Goal: Task Accomplishment & Management: Use online tool/utility

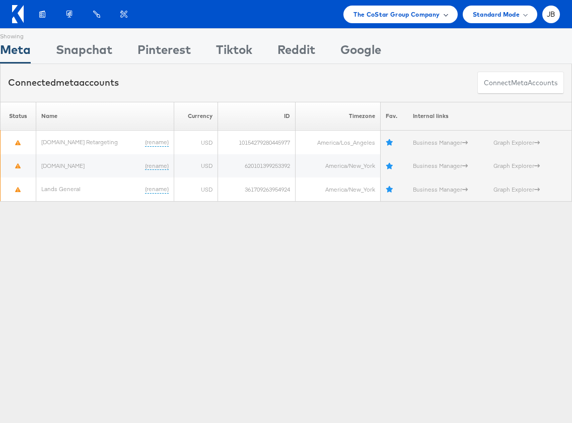
click at [428, 18] on span "The CoStar Group Company" at bounding box center [397, 14] width 86 height 11
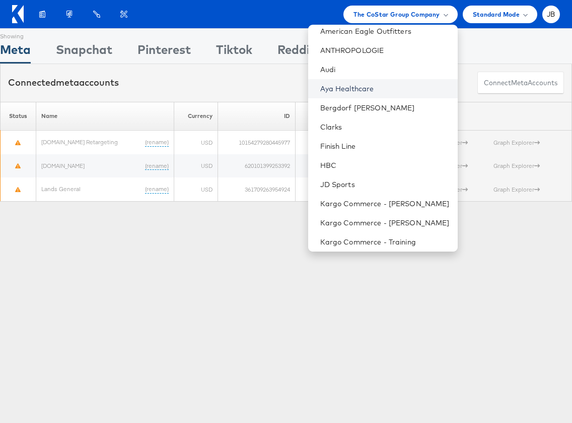
scroll to position [69, 0]
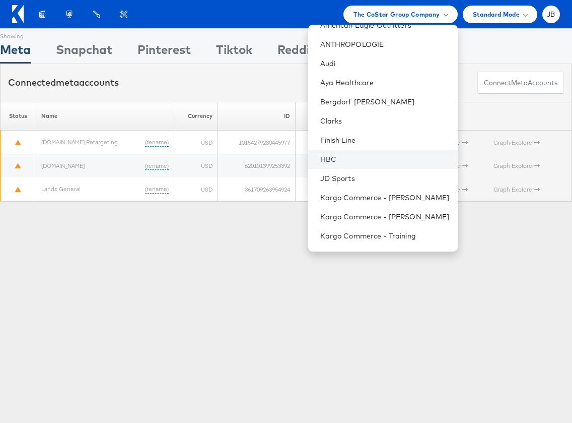
click at [338, 156] on link "HBC" at bounding box center [384, 159] width 129 height 10
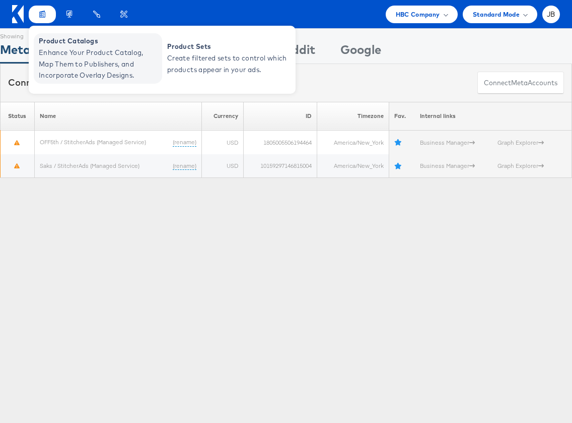
click at [59, 42] on span "Product Catalogs" at bounding box center [99, 41] width 121 height 12
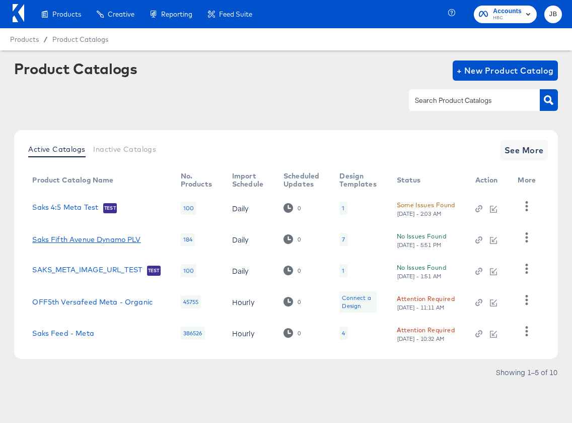
click at [72, 241] on link "Saks Fifth Avenue Dynamo PLV" at bounding box center [86, 239] width 108 height 8
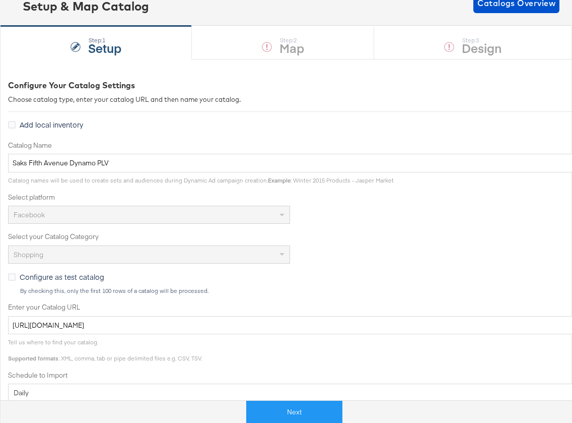
scroll to position [95, 0]
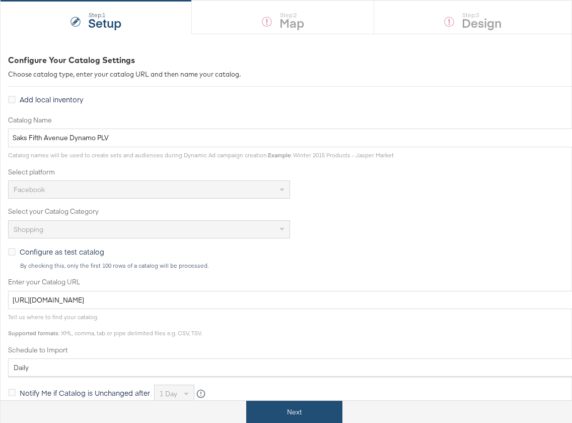
click at [289, 410] on button "Next" at bounding box center [294, 411] width 96 height 23
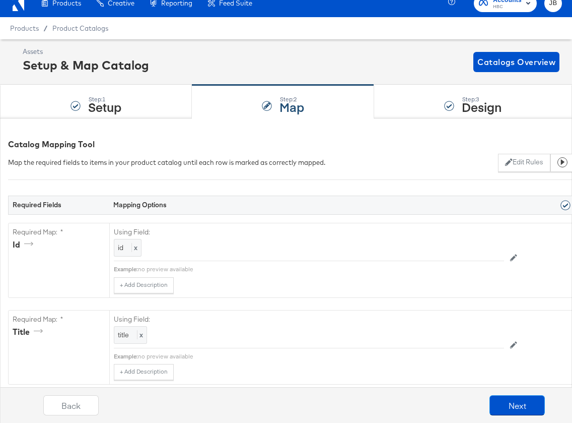
scroll to position [16, 0]
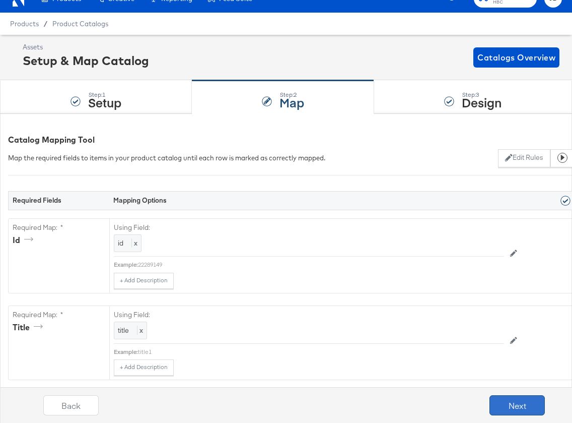
click at [527, 407] on button "Next" at bounding box center [517, 405] width 55 height 20
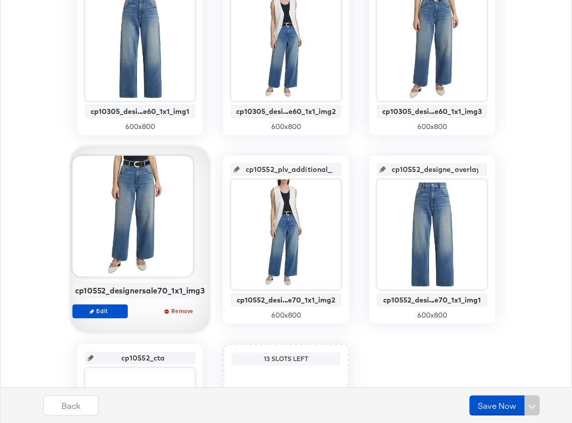
scroll to position [285, 0]
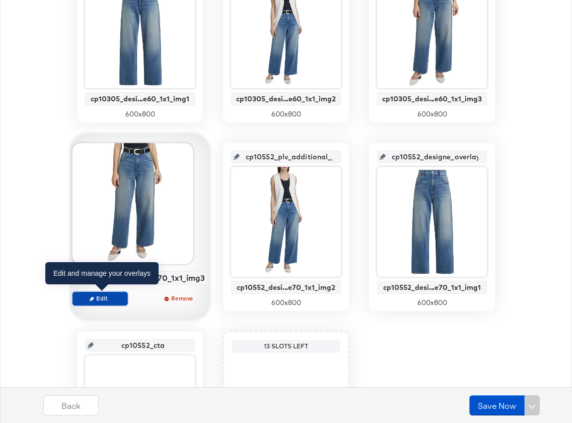
click at [98, 298] on span "Edit" at bounding box center [100, 298] width 46 height 8
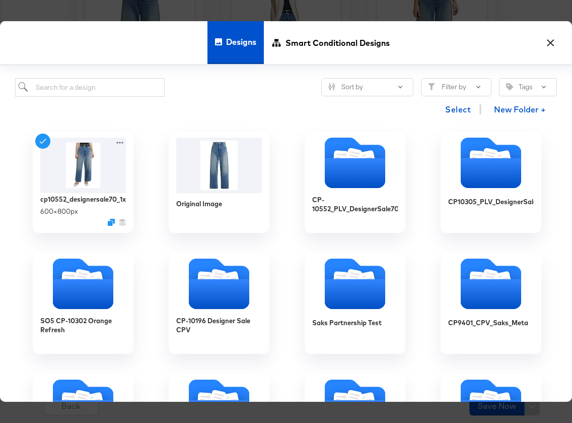
click at [549, 46] on button "×" at bounding box center [550, 40] width 18 height 18
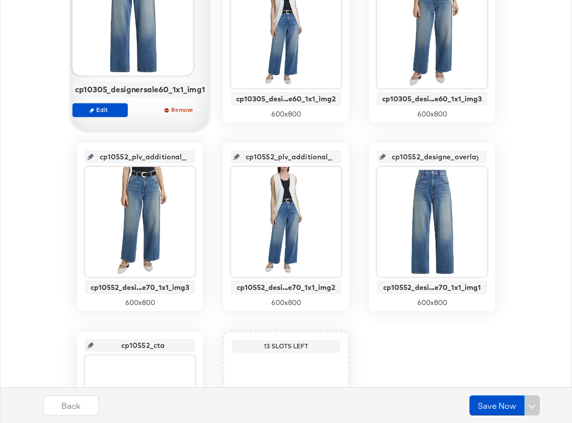
scroll to position [0, 0]
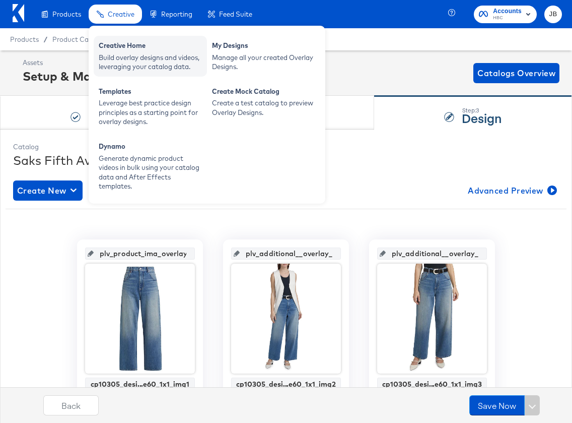
click at [126, 43] on div "Creative Home" at bounding box center [150, 47] width 103 height 12
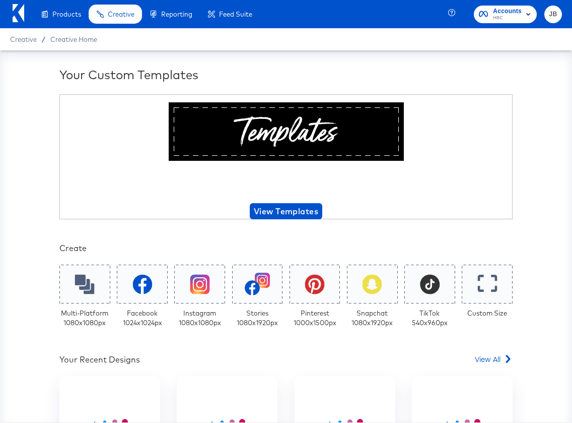
scroll to position [164, 0]
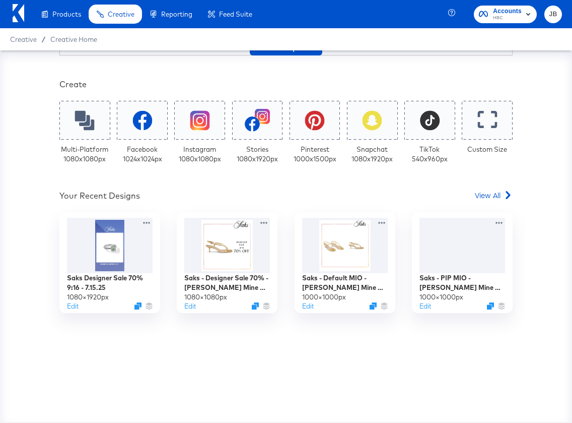
click at [492, 205] on div "Your Custom Templates Beautiful Templates Curated Just for You! View Templates …" at bounding box center [285, 162] width 453 height 520
click at [490, 193] on span "View All" at bounding box center [488, 195] width 26 height 10
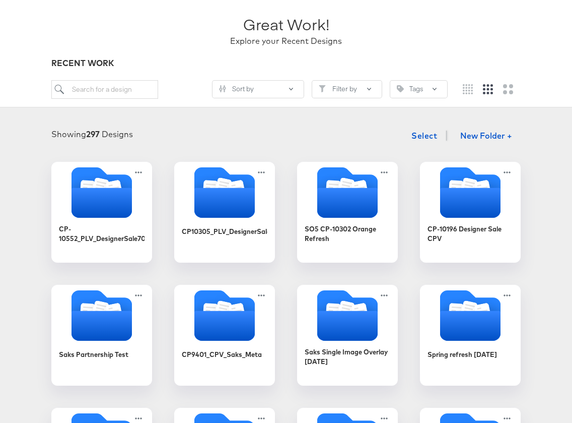
scroll to position [75, 0]
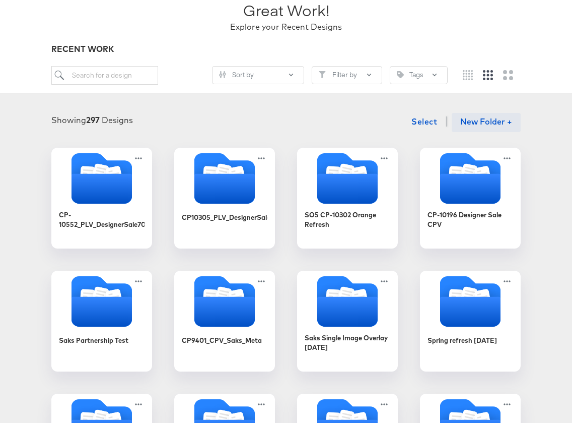
click at [487, 121] on button "New Folder +" at bounding box center [486, 122] width 69 height 19
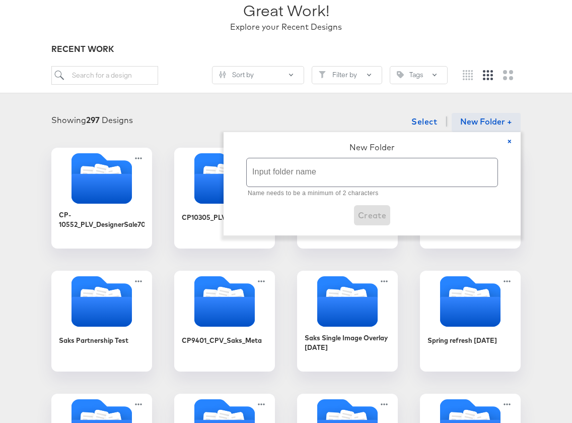
click at [264, 172] on input "text" at bounding box center [372, 172] width 251 height 28
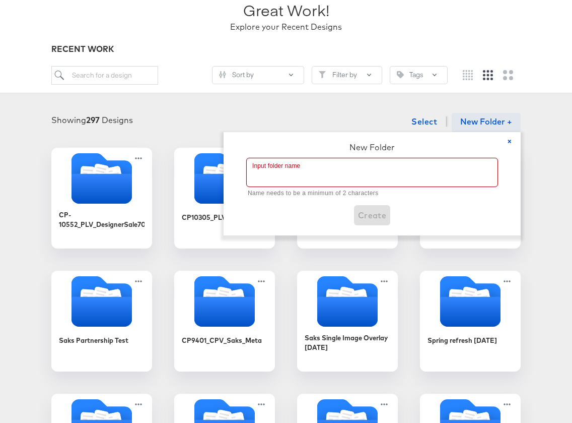
paste input "CP-23469 - Saks Spring 25 PLV Additions"
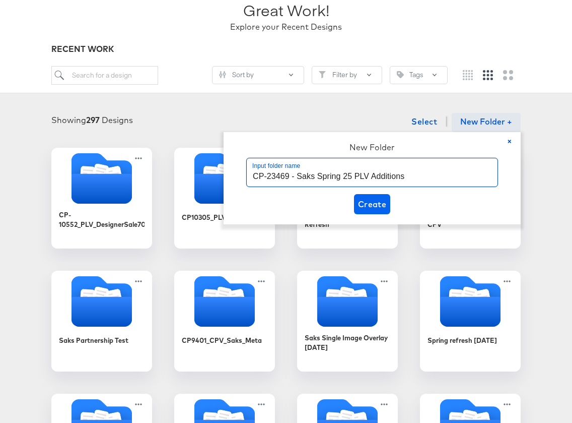
type input "CP-23469 - Saks Spring 25 PLV Additions"
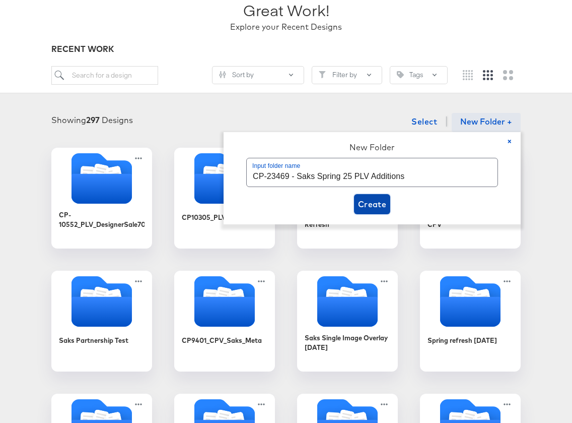
click at [370, 207] on span "Create" at bounding box center [372, 204] width 29 height 14
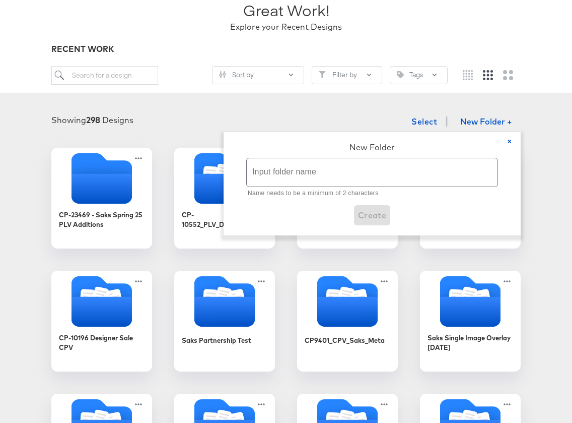
click at [219, 117] on div "Showing 298 Designs Select New Folder + × New Folder Input folder name Name nee…" at bounding box center [286, 121] width 552 height 21
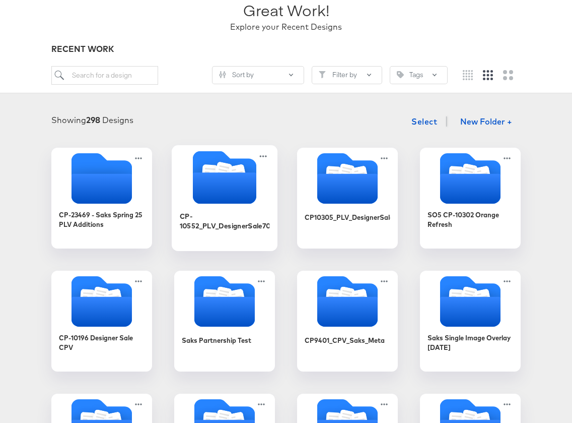
click at [243, 184] on icon "Folder" at bounding box center [224, 187] width 63 height 31
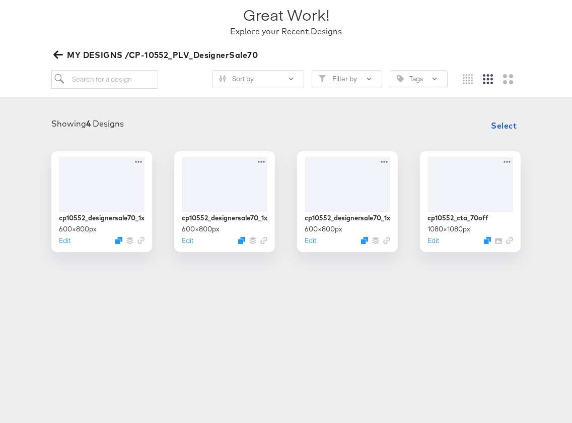
scroll to position [74, 0]
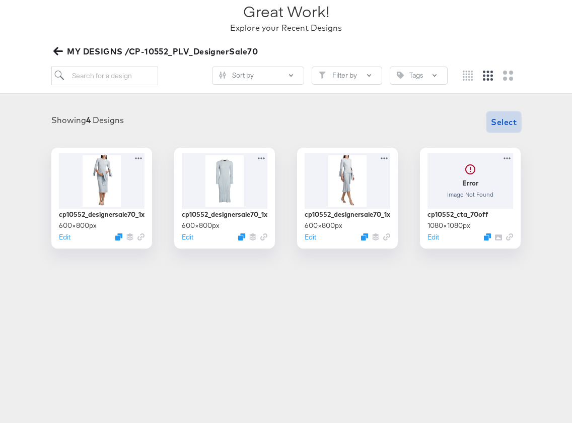
click at [494, 122] on span "Select" at bounding box center [504, 122] width 26 height 14
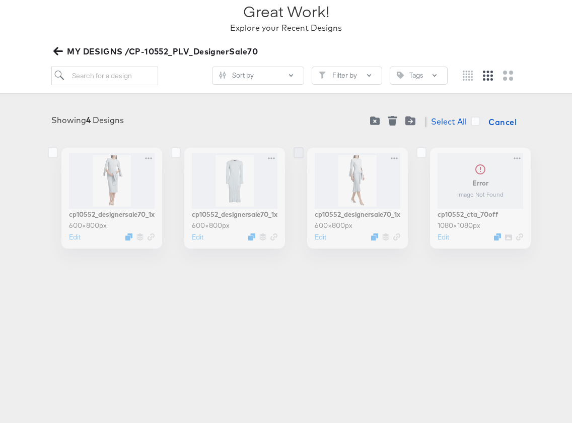
click at [298, 149] on icon at bounding box center [299, 152] width 10 height 11
click at [0, 0] on input "checkbox" at bounding box center [0, 0] width 0 height 0
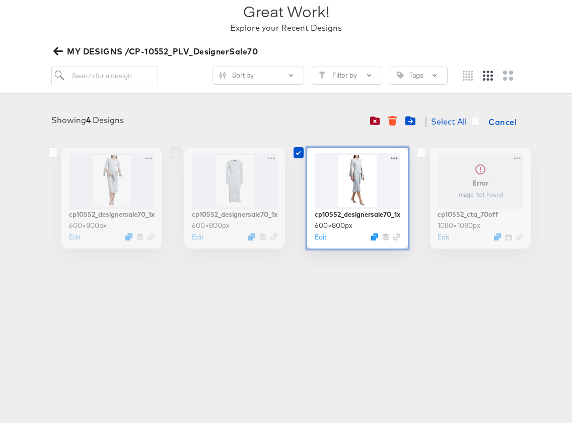
click at [172, 154] on icon at bounding box center [176, 152] width 10 height 11
click at [0, 0] on input "checkbox" at bounding box center [0, 0] width 0 height 0
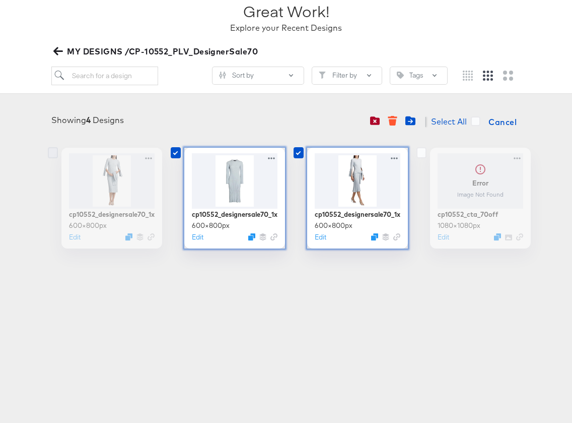
click at [50, 151] on icon at bounding box center [53, 152] width 10 height 11
click at [0, 0] on input "checkbox" at bounding box center [0, 0] width 0 height 0
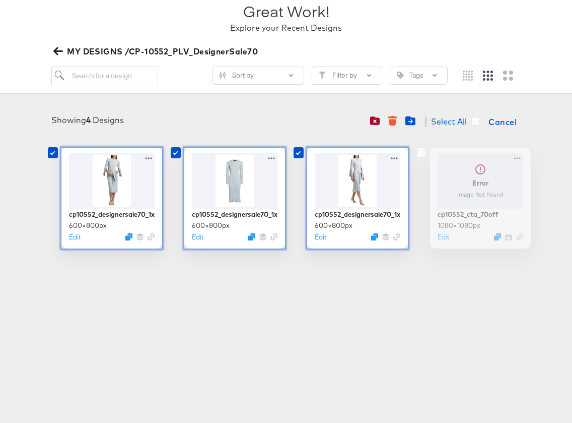
click at [374, 240] on div "cp10552_designersale70_1x1_img2 600 × 800 px Edit" at bounding box center [347, 198] width 101 height 101
click at [369, 299] on div "Products Creative Reporting Feed Suite Accounts HBC JB Creative / Creative Home…" at bounding box center [286, 137] width 572 height 423
click at [296, 151] on icon at bounding box center [299, 152] width 10 height 11
click at [0, 0] on input "checkbox" at bounding box center [0, 0] width 0 height 0
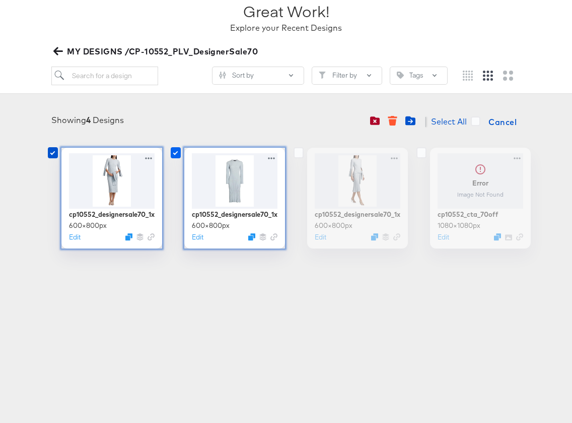
click at [172, 152] on icon at bounding box center [176, 152] width 10 height 11
click at [0, 0] on input "checkbox" at bounding box center [0, 0] width 0 height 0
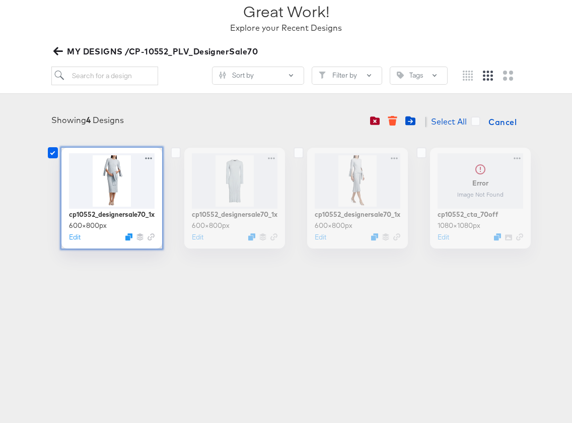
click at [49, 153] on icon at bounding box center [53, 152] width 10 height 11
click at [0, 0] on input "checkbox" at bounding box center [0, 0] width 0 height 0
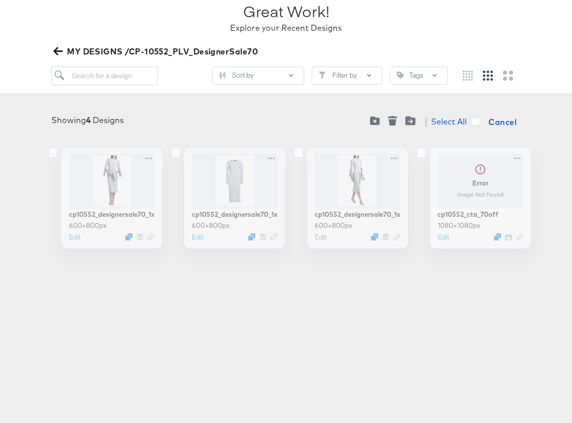
click at [133, 259] on article "Great Work! Explore your Recent Designs MY DESIGNS /CP-10552_PLV_DesignerSale70…" at bounding box center [286, 136] width 572 height 320
click at [509, 119] on span "Cancel" at bounding box center [503, 122] width 28 height 14
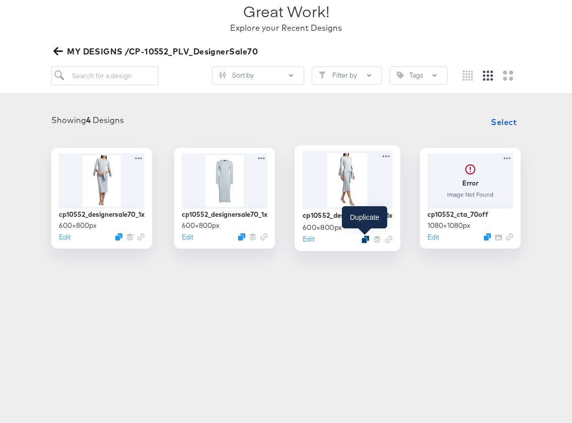
click at [364, 240] on icon "Duplicate" at bounding box center [366, 239] width 8 height 8
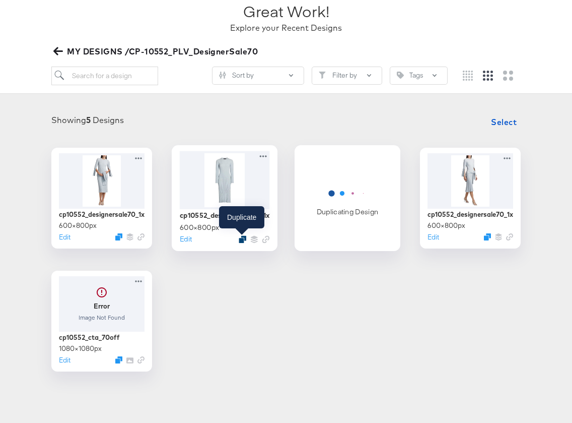
click at [240, 237] on icon "Duplicate" at bounding box center [243, 239] width 8 height 8
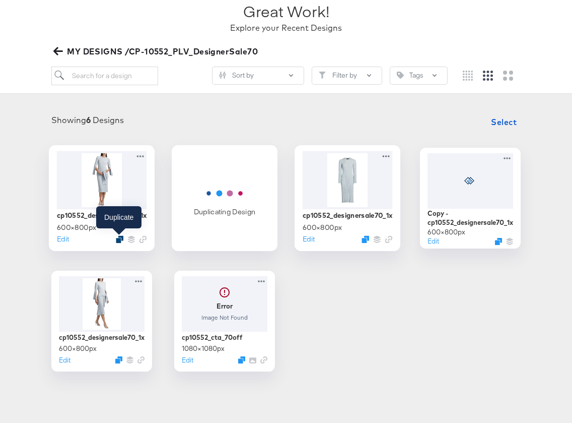
click at [116, 237] on div at bounding box center [120, 239] width 8 height 8
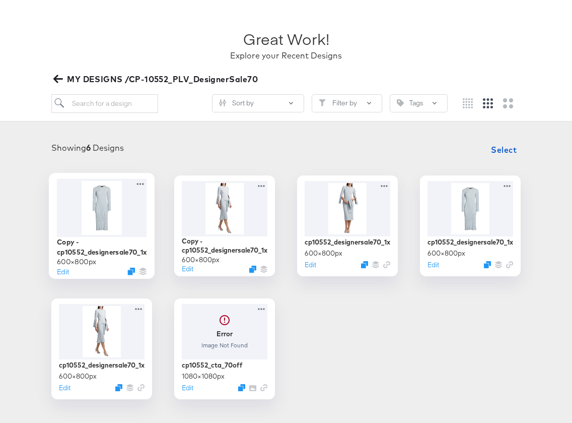
scroll to position [47, 0]
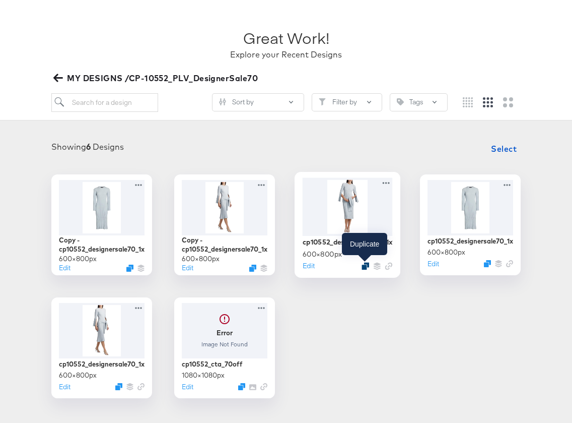
click at [366, 267] on icon "Duplicate" at bounding box center [366, 266] width 8 height 8
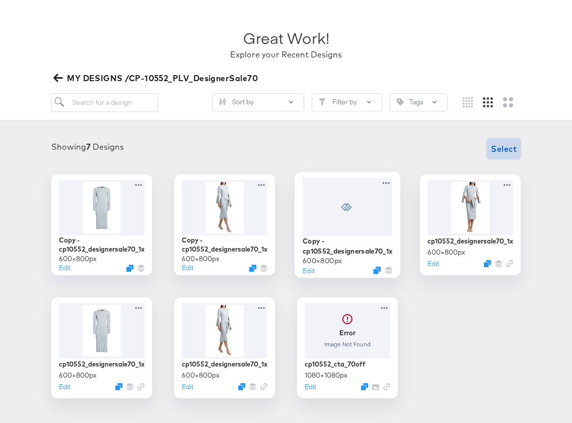
click at [501, 149] on span "Select" at bounding box center [504, 149] width 26 height 14
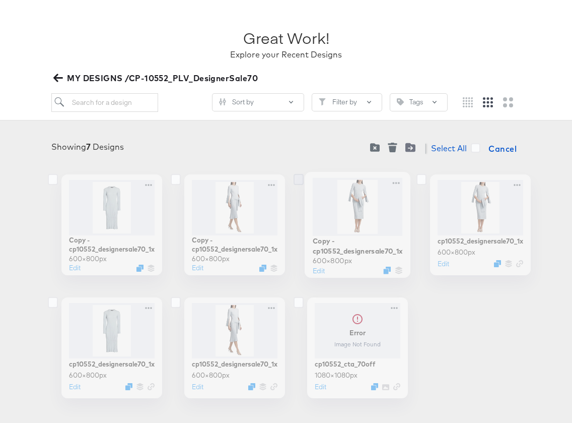
click at [298, 181] on icon at bounding box center [299, 179] width 10 height 11
click at [0, 0] on input "checkbox" at bounding box center [0, 0] width 0 height 0
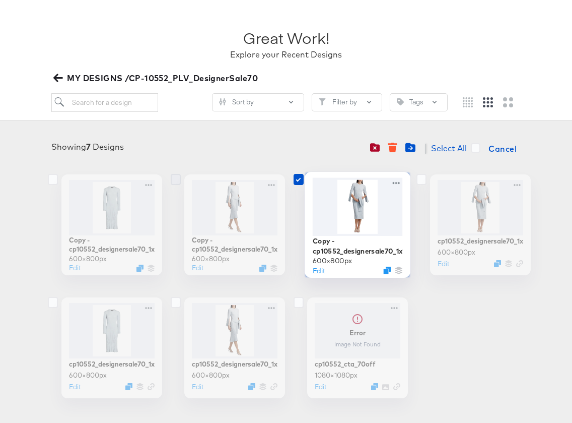
click at [173, 179] on icon at bounding box center [176, 179] width 10 height 11
click at [0, 0] on input "checkbox" at bounding box center [0, 0] width 0 height 0
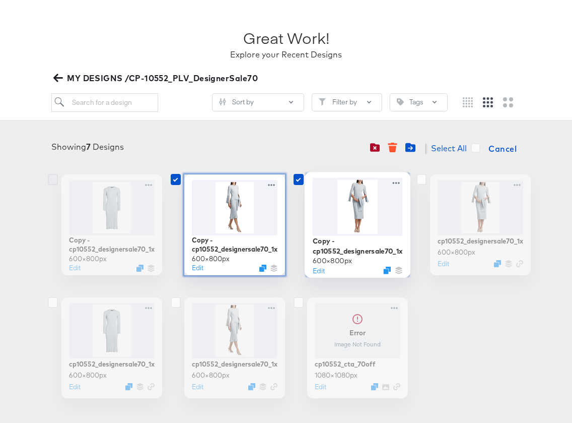
click at [51, 178] on icon at bounding box center [53, 179] width 10 height 11
click at [0, 0] on input "checkbox" at bounding box center [0, 0] width 0 height 0
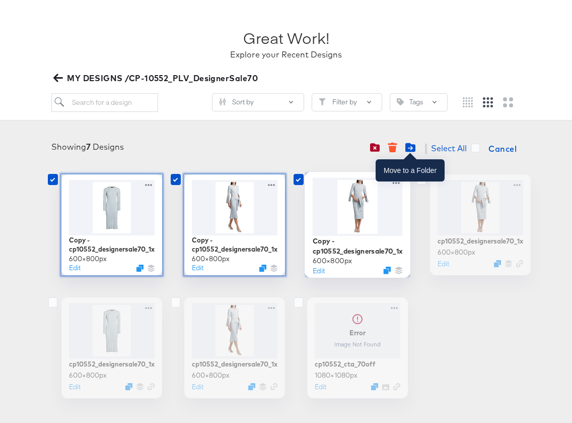
click at [412, 149] on icon "Move to folder" at bounding box center [410, 147] width 10 height 9
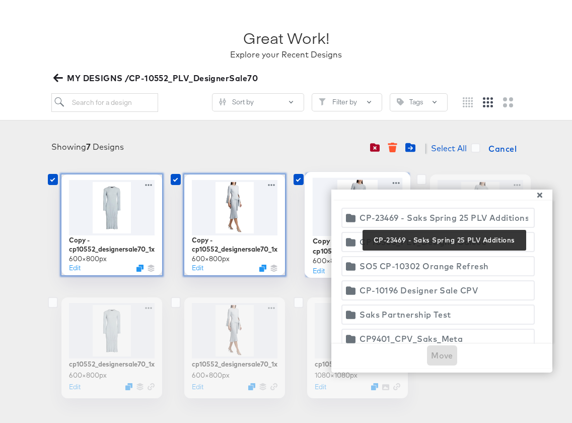
click at [429, 213] on div "CP-23469 - Saks Spring 25 PLV Additions" at bounding box center [444, 218] width 169 height 14
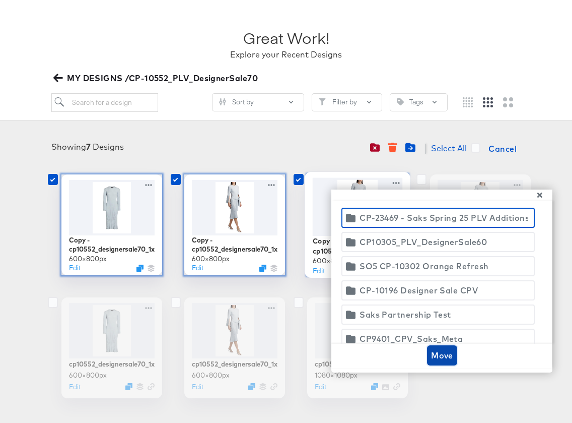
click at [449, 356] on span "Move" at bounding box center [442, 355] width 22 height 14
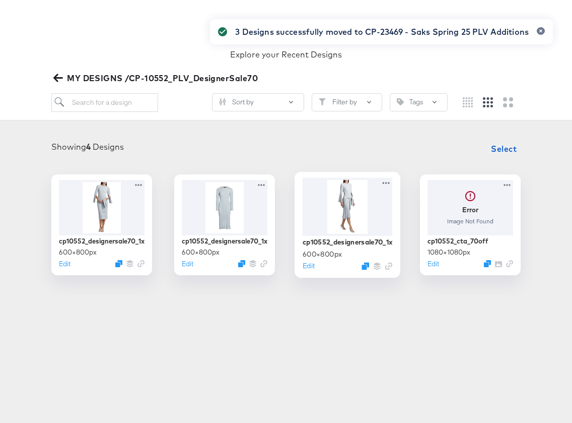
click at [53, 77] on icon "button" at bounding box center [58, 78] width 10 height 10
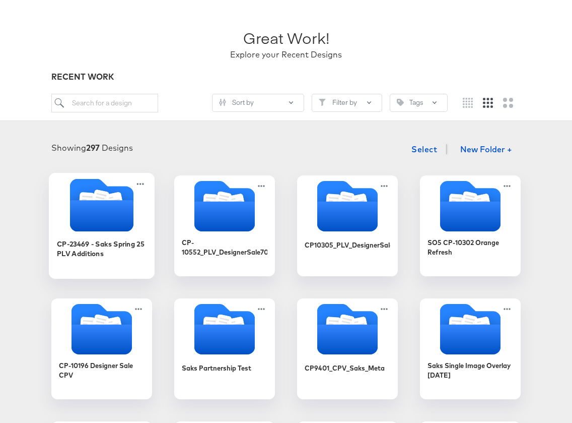
click at [140, 213] on icon "Folder" at bounding box center [102, 204] width 106 height 53
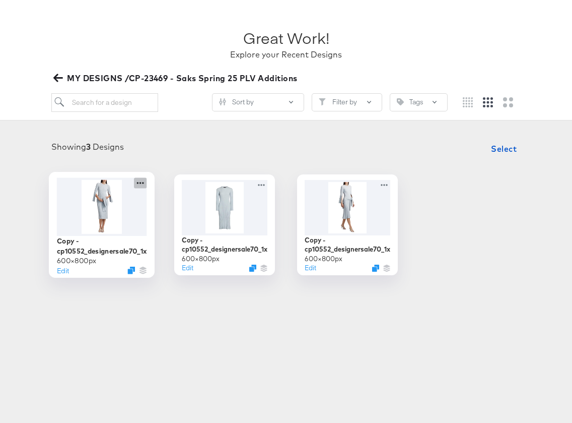
click at [142, 185] on icon at bounding box center [140, 182] width 13 height 11
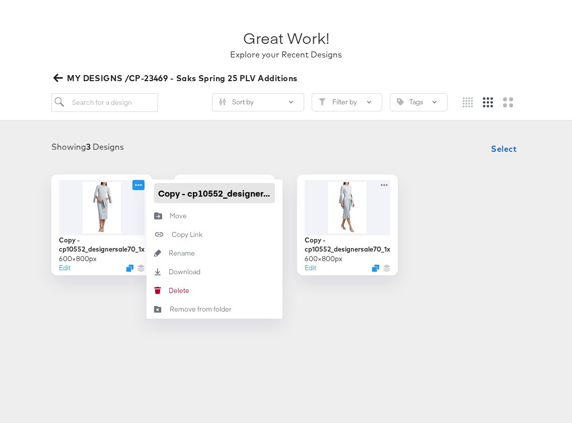
click at [210, 201] on input "Copy - cp10552_designersale70_1x1_img3" at bounding box center [214, 193] width 121 height 20
click at [241, 163] on div "Showing 3 Designs Select Copy - cp10552_designersale70_1x1_img3 600 × 800 px Ed…" at bounding box center [286, 206] width 552 height 136
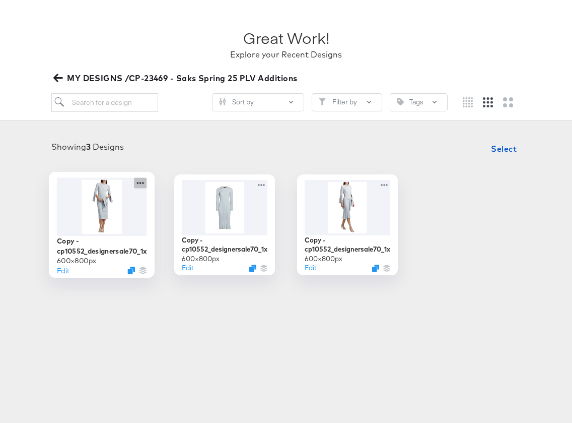
click at [141, 178] on icon at bounding box center [140, 182] width 13 height 11
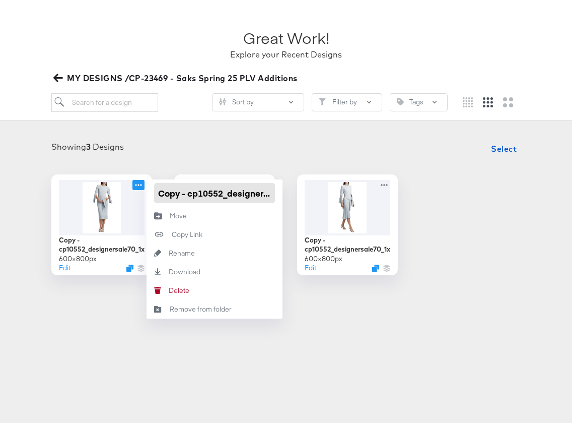
click at [159, 192] on input "Copy - cp10552_designersale70_1x1_img3" at bounding box center [214, 193] width 121 height 20
drag, startPoint x: 159, startPoint y: 192, endPoint x: 226, endPoint y: 194, distance: 67.0
click at [226, 194] on input "Copy - cp10552_designersale70_1x1_img3" at bounding box center [214, 193] width 121 height 20
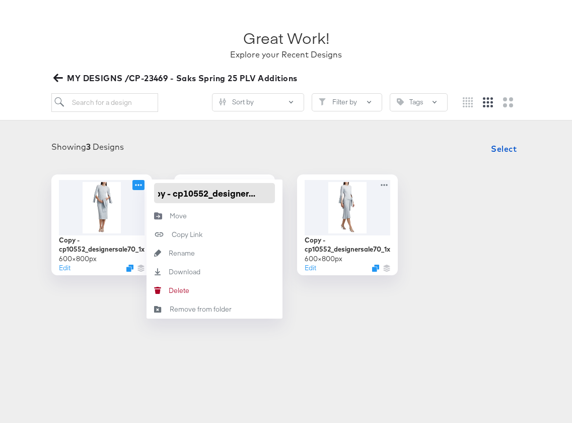
scroll to position [0, 0]
drag, startPoint x: 226, startPoint y: 194, endPoint x: 154, endPoint y: 194, distance: 71.5
click at [154, 194] on input "Copy - cp10552_designersale70_1x1_img3" at bounding box center [214, 193] width 121 height 20
click at [260, 189] on input "Copy - cp10552_designersale70_1x1_img3" at bounding box center [214, 193] width 121 height 20
drag, startPoint x: 238, startPoint y: 193, endPoint x: 138, endPoint y: 197, distance: 99.8
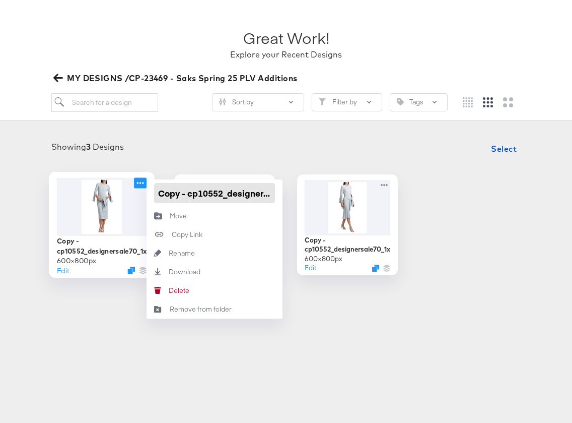
click at [138, 197] on div "Copy - cp10552_designersale70_1x1_img3 600 × 800 px Edit Copy - cp10552_designe…" at bounding box center [101, 224] width 101 height 101
paste input "P-23469 - Saks Spring 25 PLV Additions"
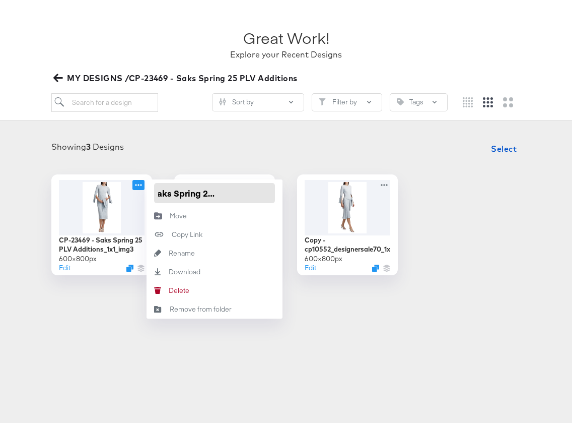
click at [203, 193] on input "CP-23469 - Saks Spring 25 PLV Additions_1x1_img3" at bounding box center [214, 193] width 121 height 20
click at [173, 189] on input "CP-23469 - Saks Spring25PLVAdditions_1x1_img3" at bounding box center [214, 193] width 121 height 20
click at [186, 193] on input "CP-23469 - SaksSpring25PLVAdditions_1x1_img3" at bounding box center [214, 193] width 121 height 20
click at [193, 192] on input "CP-23469 - SaksSpring25PLVAdditions_1x1_img3" at bounding box center [214, 193] width 121 height 20
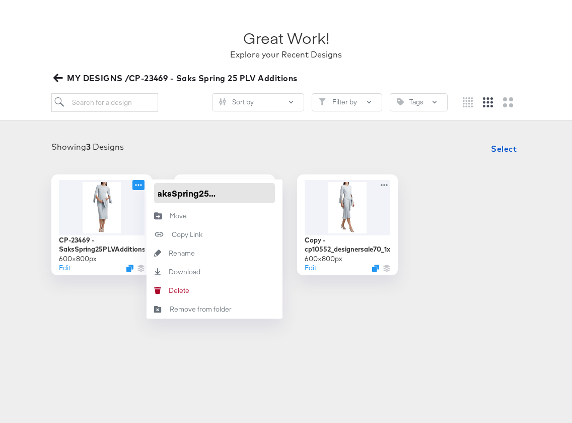
scroll to position [0, 0]
type input "CP-23469-SaksSpring25PLVAdditions_1x1_img3"
click at [204, 195] on input "CP-23469-SaksSpring25PLVAdditions_1x1_img3" at bounding box center [214, 193] width 121 height 20
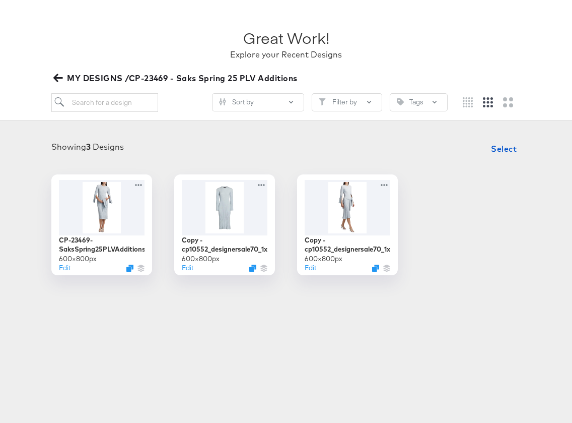
click at [193, 153] on div "Showing 3 Designs Select" at bounding box center [286, 148] width 552 height 20
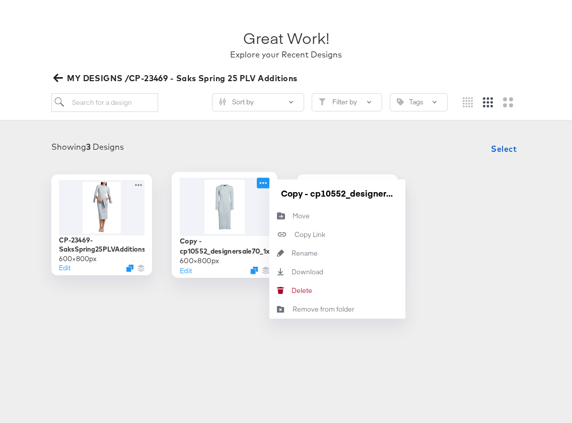
click at [262, 181] on icon at bounding box center [263, 182] width 13 height 11
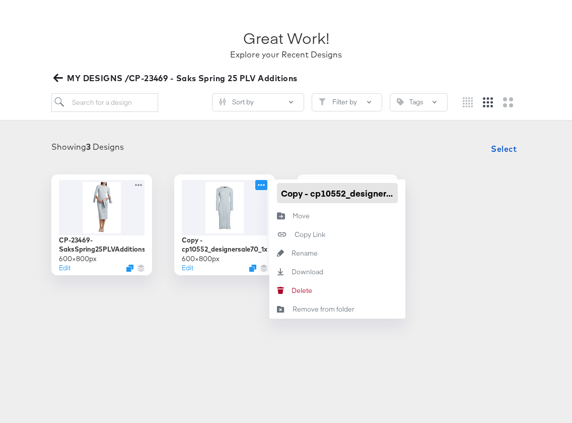
click at [304, 193] on input "Copy - cp10552_designersale70_1x1_img1" at bounding box center [337, 193] width 121 height 20
click at [300, 193] on input "Copy - cp10552_designersale70_1x1_img1" at bounding box center [337, 193] width 121 height 20
paste input "P-23469-SaksSpring25PLVAdditions_1x1_img3"
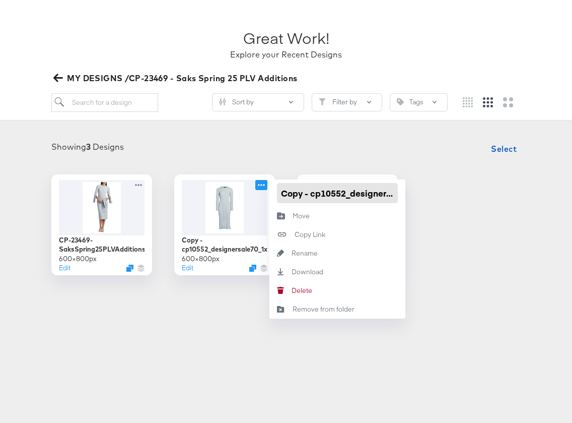
type input "CP-23469-SaksSpring25PLVAdditions_1x1_img3"
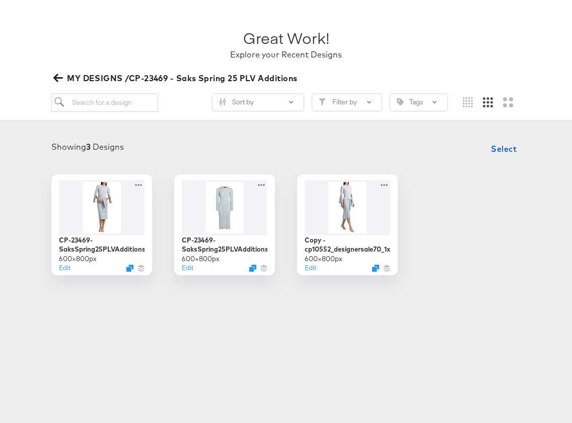
click at [179, 327] on div "Products Products Product Catalogs Enhance Your Product Catalog, Map Them to Pu…" at bounding box center [286, 164] width 572 height 423
click at [265, 182] on icon at bounding box center [263, 182] width 13 height 11
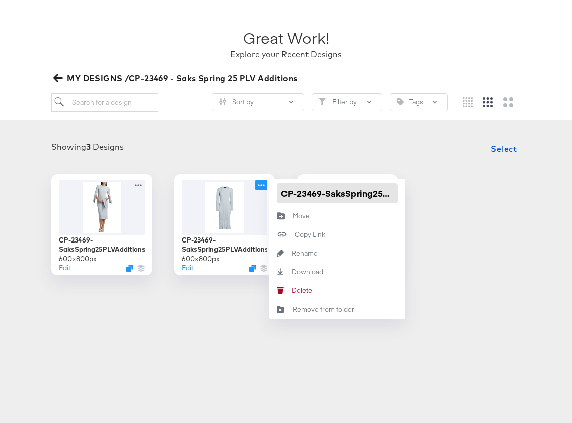
scroll to position [0, 85]
drag, startPoint x: 350, startPoint y: 190, endPoint x: 483, endPoint y: 197, distance: 133.7
click at [483, 197] on div "CP-23469-SaksSpring25PLVAdditions_1x1_img3 600 × 800 px Edit CP-23469-SaksSprin…" at bounding box center [286, 224] width 552 height 101
type input "CP-23469-SaksSpring25PLVAdditions_1x1_img1"
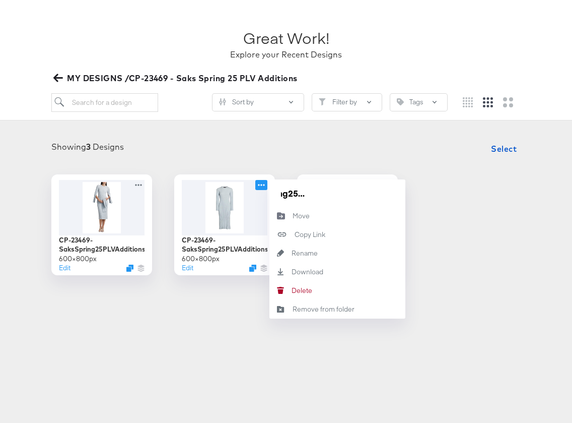
click at [478, 198] on div "CP-23469-SaksSpring25PLVAdditions_1x1_img3 600 × 800 px Edit CP-23469-SaksSprin…" at bounding box center [286, 224] width 552 height 101
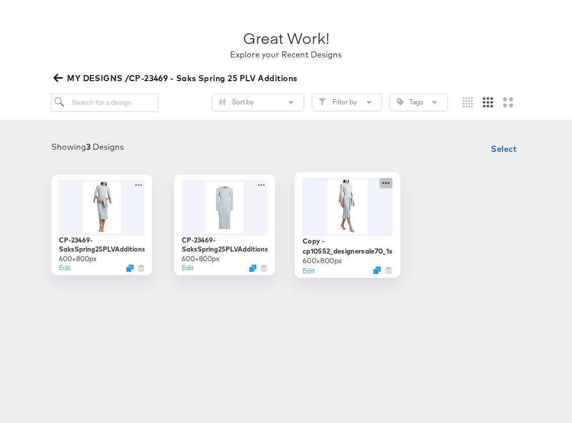
click at [387, 181] on icon at bounding box center [386, 182] width 13 height 11
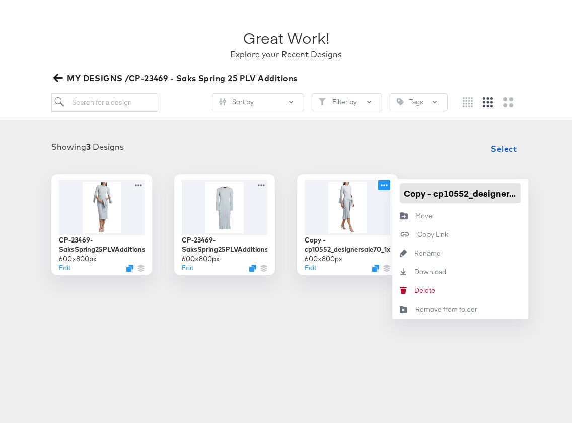
click at [430, 197] on input "Copy - cp10552_designersale70_1x1_img2" at bounding box center [460, 193] width 121 height 20
paste input "P-23469-SaksSpring25PLVAdditions_1x1_img3"
type input "CP-23469-SaksSpring25PLVAdditions_1x1_img2"
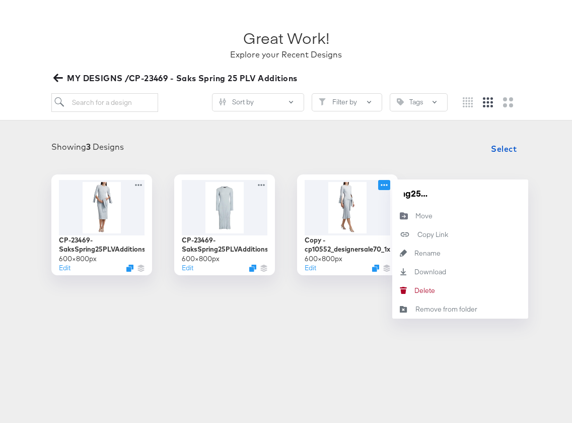
click at [350, 147] on div "Showing 3 Designs Select" at bounding box center [286, 148] width 552 height 20
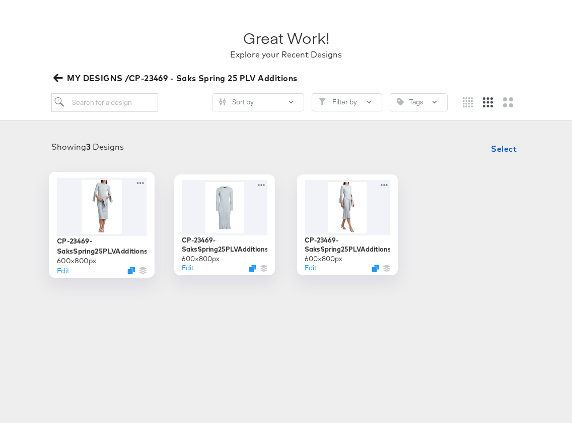
click at [113, 211] on div at bounding box center [102, 206] width 90 height 58
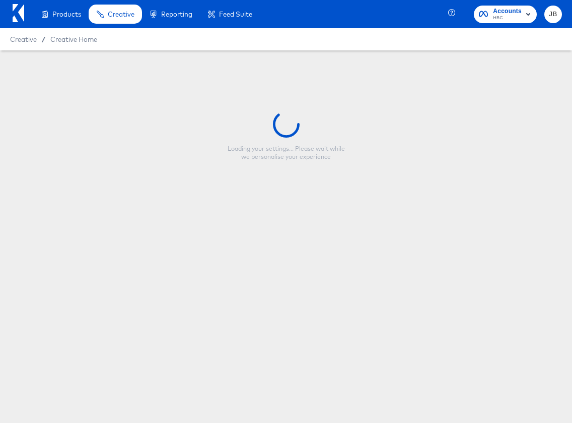
type input "CP-23469-SaksSpring25PLVAdditions_1x1_img3"
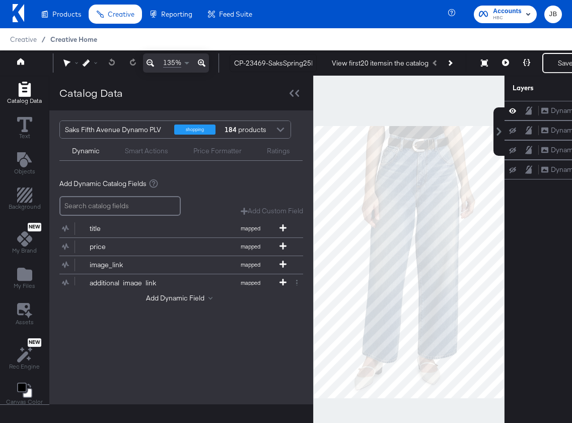
click at [76, 40] on span "Creative Home" at bounding box center [73, 39] width 47 height 8
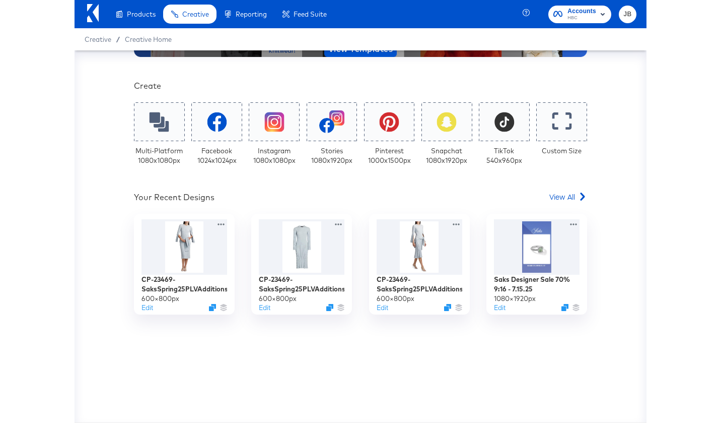
scroll to position [164, 0]
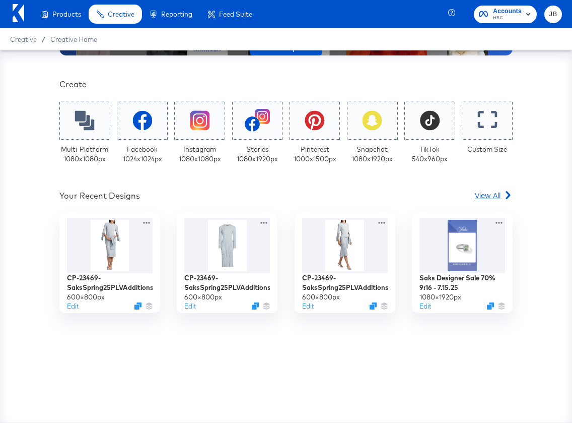
click at [487, 192] on span "View All" at bounding box center [488, 195] width 26 height 10
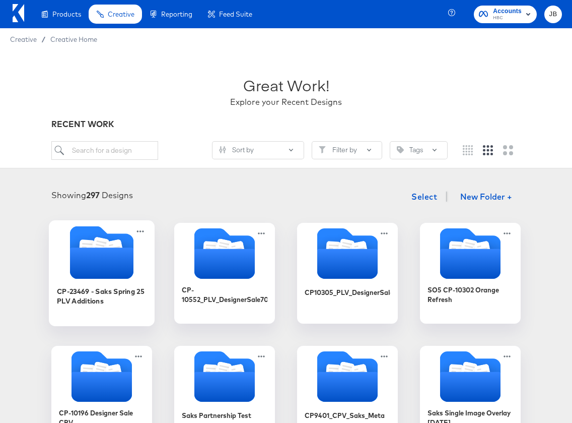
click at [96, 268] on icon "Folder" at bounding box center [101, 262] width 63 height 31
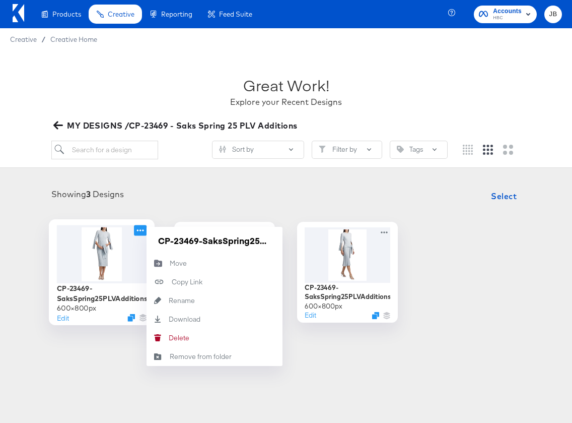
click at [139, 229] on icon at bounding box center [140, 230] width 13 height 11
click at [198, 214] on div "Showing 3 Designs Select CP-23469-SaksSpring25PLVAdditions_1x1_img3 600 × 800 p…" at bounding box center [286, 254] width 552 height 136
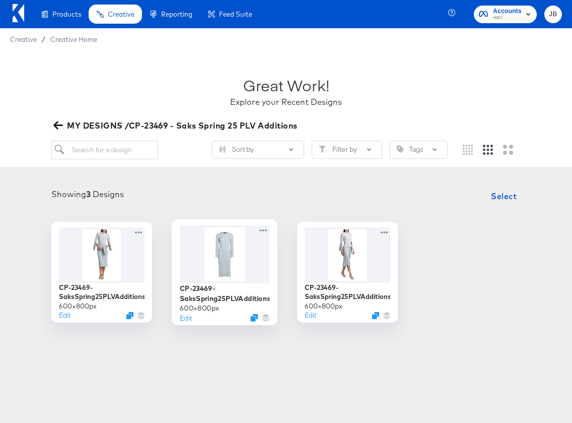
click at [236, 254] on div at bounding box center [225, 254] width 90 height 58
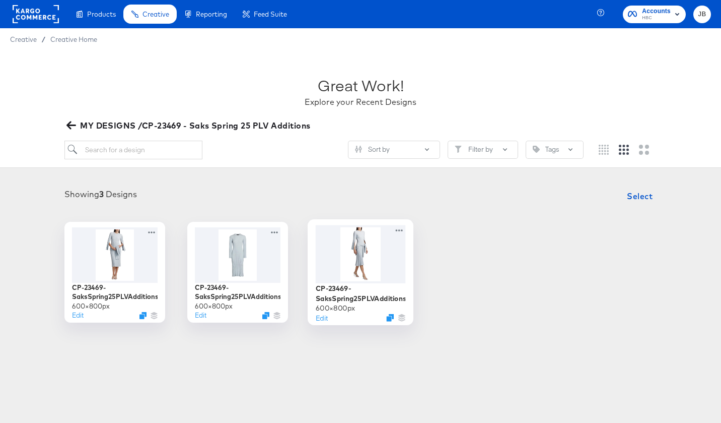
click at [347, 263] on div at bounding box center [361, 254] width 90 height 58
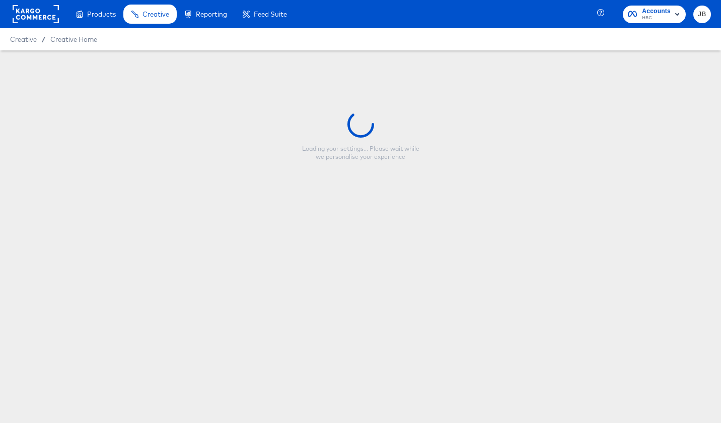
type input "CP-23469-SaksSpring25PLVAdditions_1x1_img2"
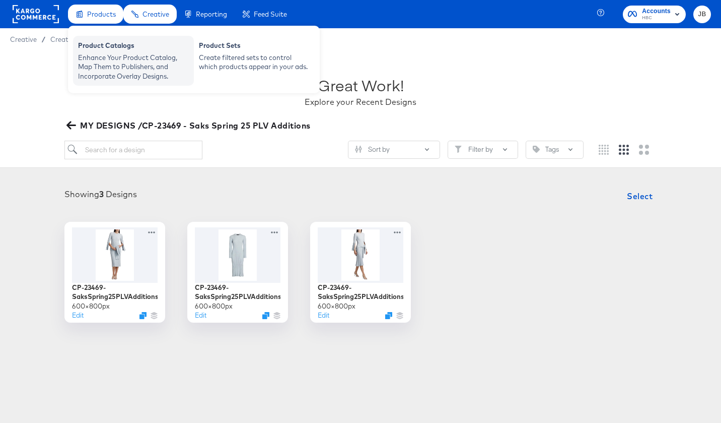
click at [117, 47] on div "Product Catalogs" at bounding box center [133, 47] width 111 height 12
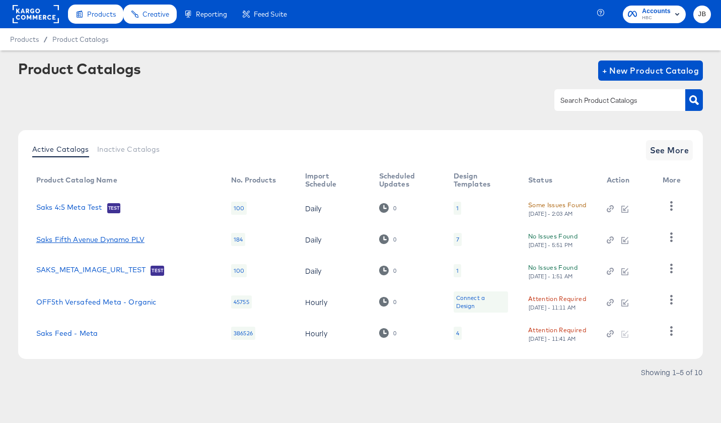
click at [99, 237] on link "Saks Fifth Avenue Dynamo PLV" at bounding box center [90, 239] width 108 height 8
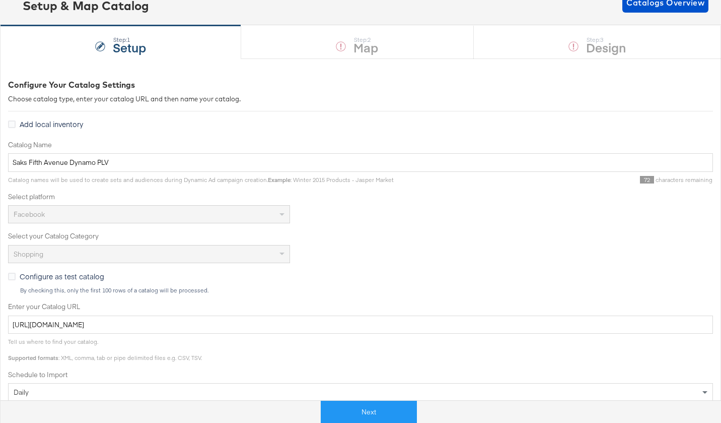
scroll to position [74, 0]
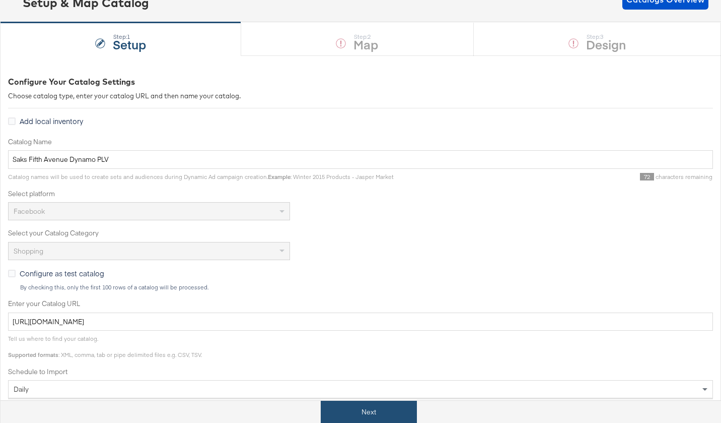
click at [374, 416] on button "Next" at bounding box center [369, 411] width 96 height 23
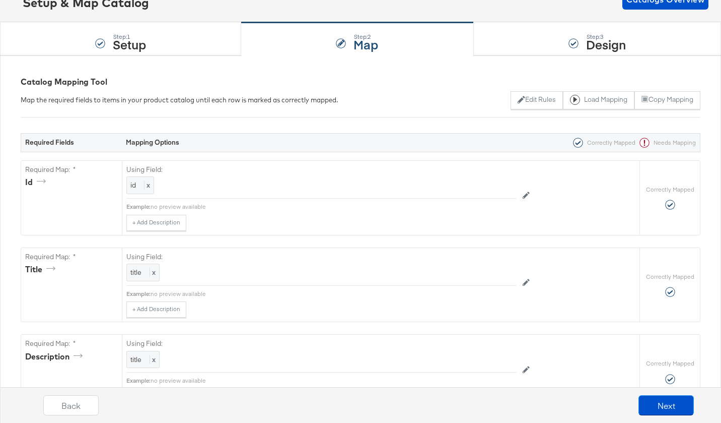
scroll to position [0, 0]
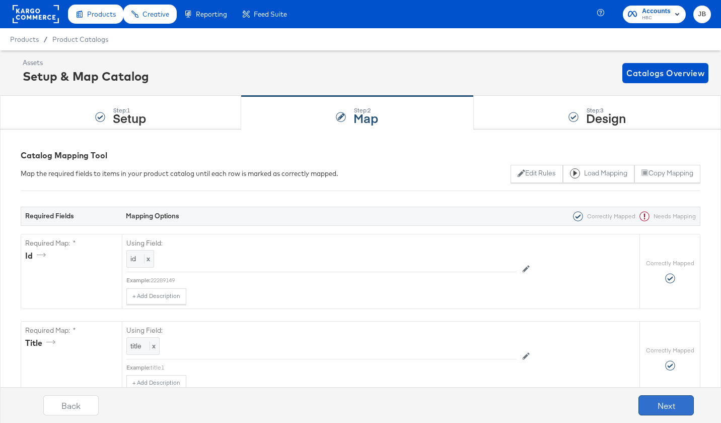
click at [572, 408] on button "Next" at bounding box center [666, 405] width 55 height 20
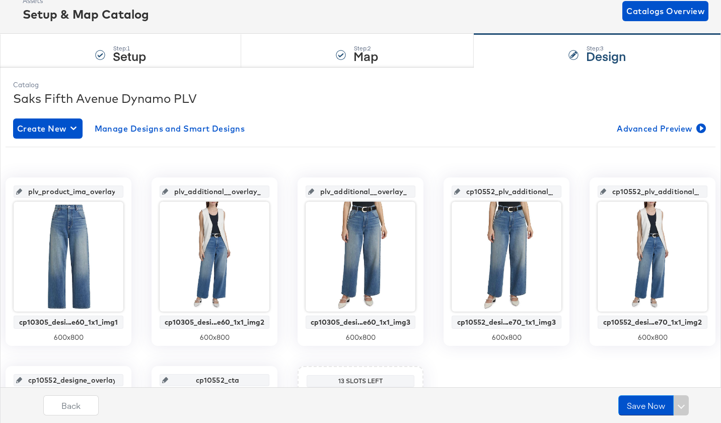
scroll to position [246, 0]
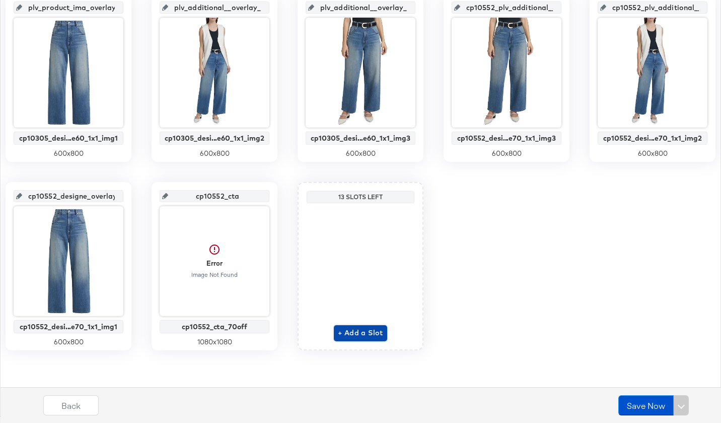
click at [359, 331] on span "+ Add a Slot" at bounding box center [360, 332] width 45 height 13
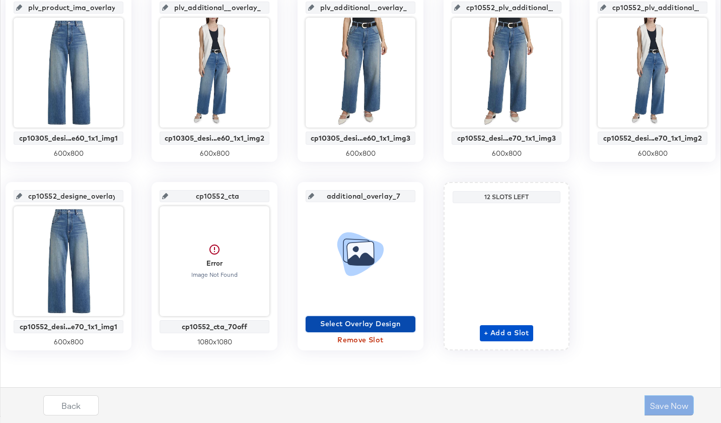
click at [369, 324] on span "Select Overlay Design" at bounding box center [361, 323] width 102 height 13
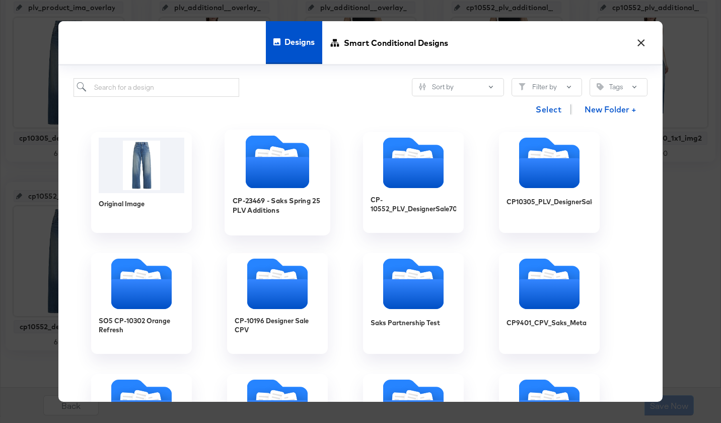
click at [268, 171] on icon "Folder" at bounding box center [277, 172] width 63 height 31
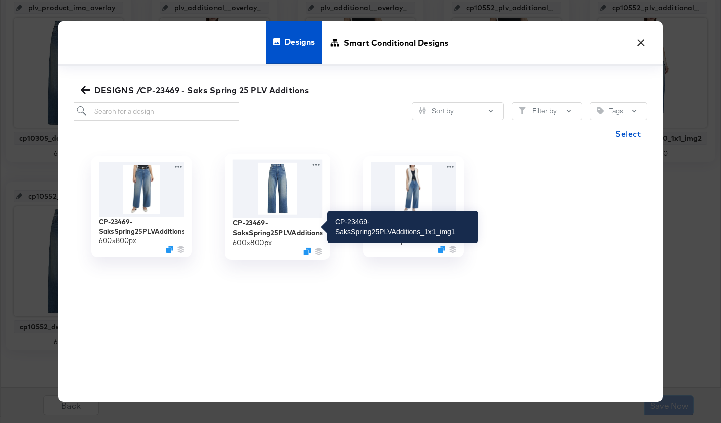
click at [266, 233] on div "CP-23469-SaksSpring25PLVAdditions_1x1_img1" at bounding box center [278, 228] width 90 height 20
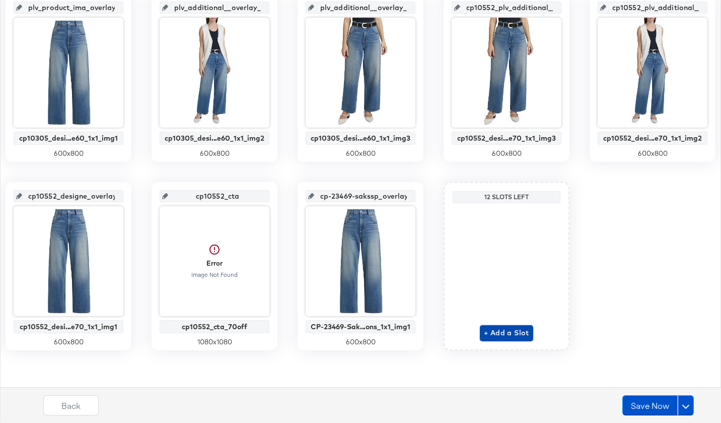
click at [509, 333] on span "+ Add a Slot" at bounding box center [506, 332] width 45 height 13
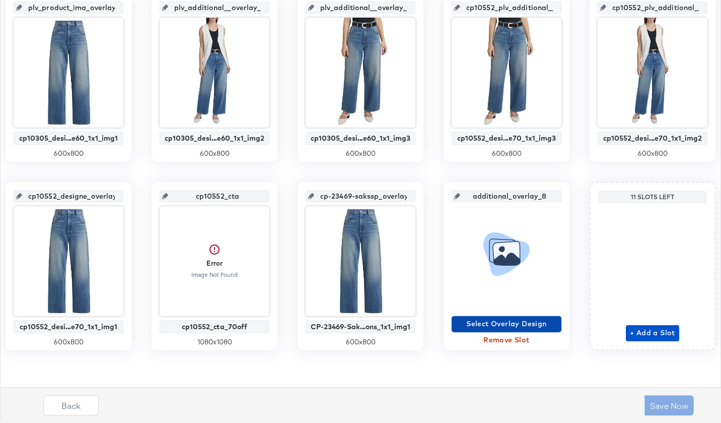
click at [505, 322] on span "Select Overlay Design" at bounding box center [507, 323] width 102 height 13
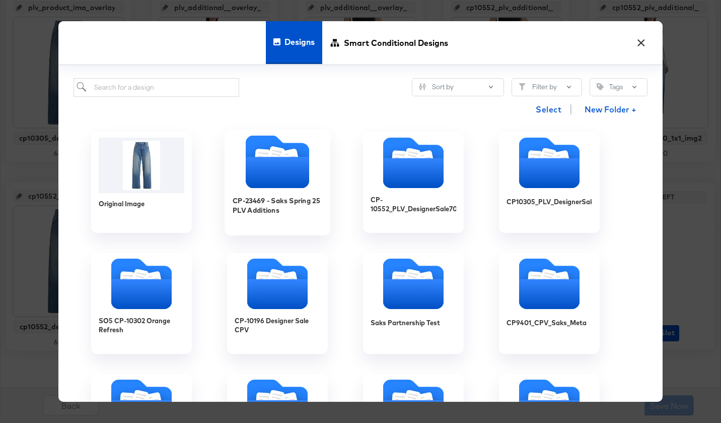
click at [269, 159] on icon "Folder" at bounding box center [277, 172] width 63 height 31
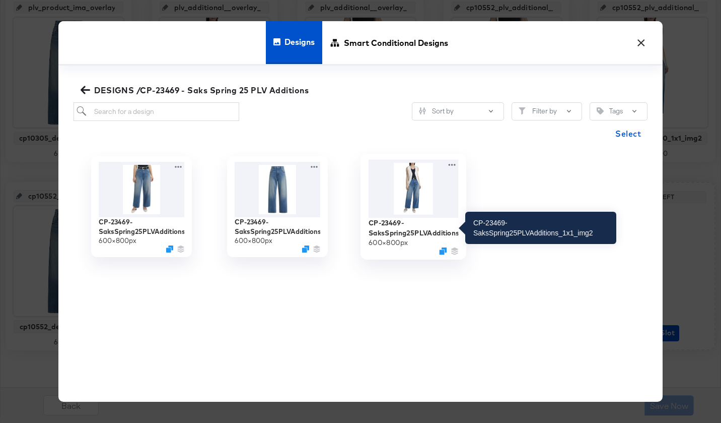
click at [412, 225] on div "CP-23469-SaksSpring25PLVAdditions_1x1_img2" at bounding box center [414, 228] width 90 height 20
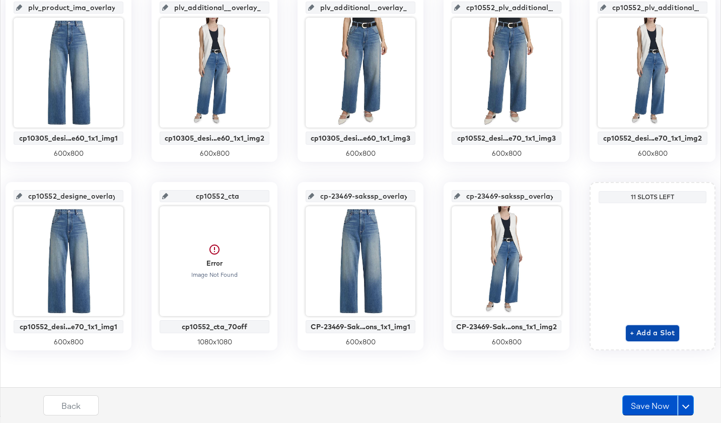
click at [572, 337] on span "+ Add a Slot" at bounding box center [652, 332] width 45 height 13
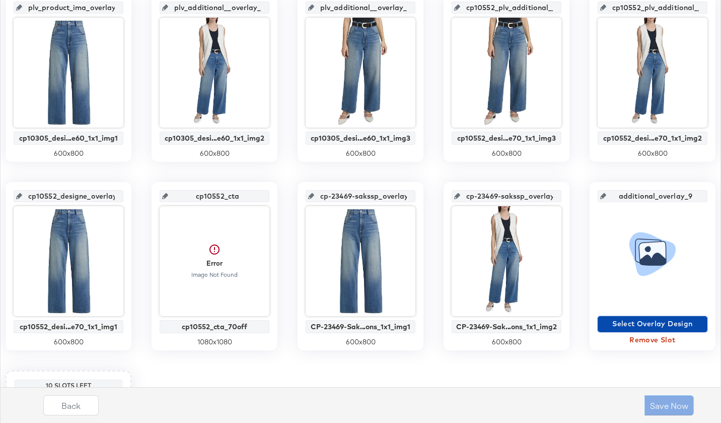
click at [572, 322] on span "Select Overlay Design" at bounding box center [653, 323] width 102 height 13
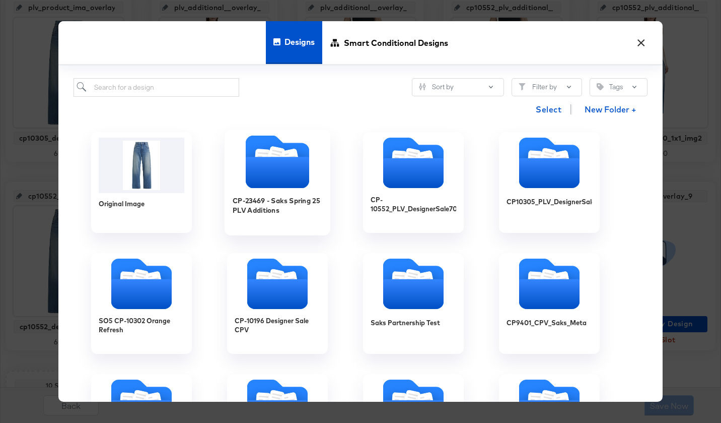
click at [300, 191] on div "CP-23469 - Saks Spring 25 PLV Additions" at bounding box center [278, 210] width 90 height 39
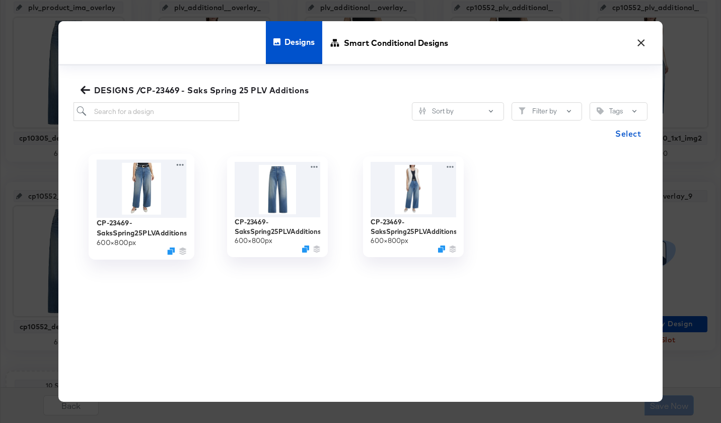
click at [133, 200] on img at bounding box center [142, 188] width 90 height 58
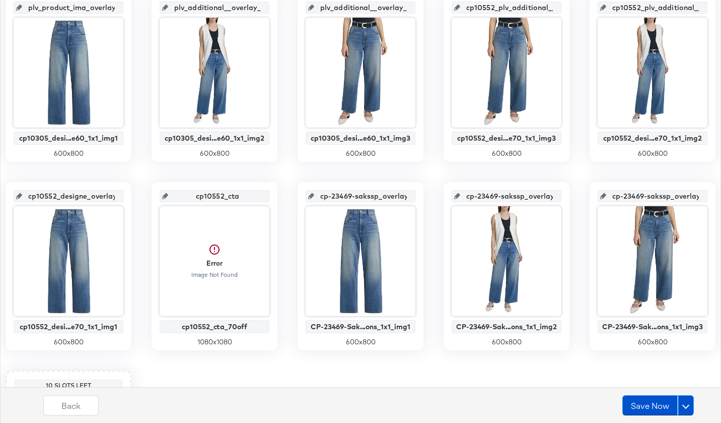
click at [314, 194] on icon at bounding box center [311, 196] width 6 height 6
click at [314, 195] on icon at bounding box center [311, 196] width 6 height 6
click at [345, 196] on input "cp-23469-sakssp_overlay_7" at bounding box center [363, 191] width 99 height 27
drag, startPoint x: 360, startPoint y: 195, endPoint x: 382, endPoint y: 196, distance: 22.2
click at [396, 195] on input "cp-23469-sakssp_overlay_7" at bounding box center [363, 191] width 99 height 27
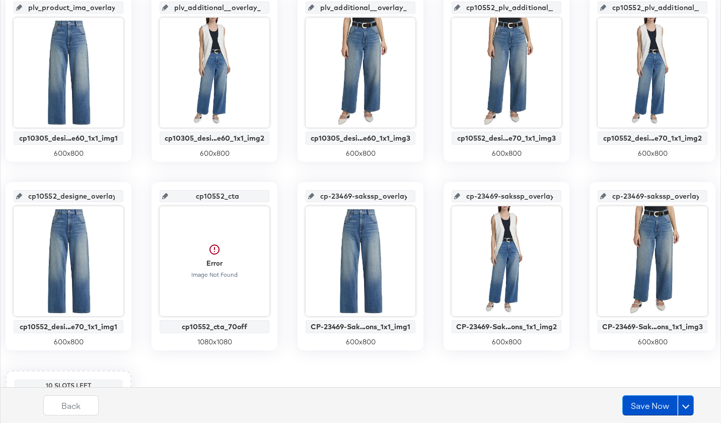
click at [336, 195] on input "cp-23469-sakssp_overlay_7" at bounding box center [363, 191] width 99 height 27
drag, startPoint x: 357, startPoint y: 195, endPoint x: 384, endPoint y: 196, distance: 27.2
click at [384, 196] on input "cp23469-sakssp_overlay_7" at bounding box center [363, 191] width 99 height 27
click at [373, 197] on input "cp23469-saks_img1" at bounding box center [363, 191] width 99 height 27
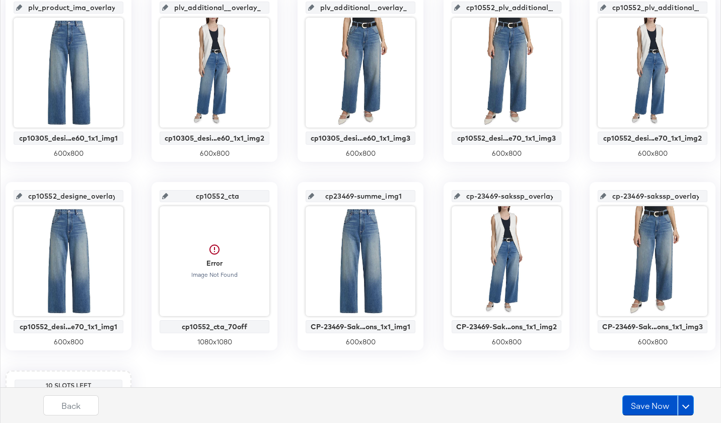
type input "cp23469-summer_img1"
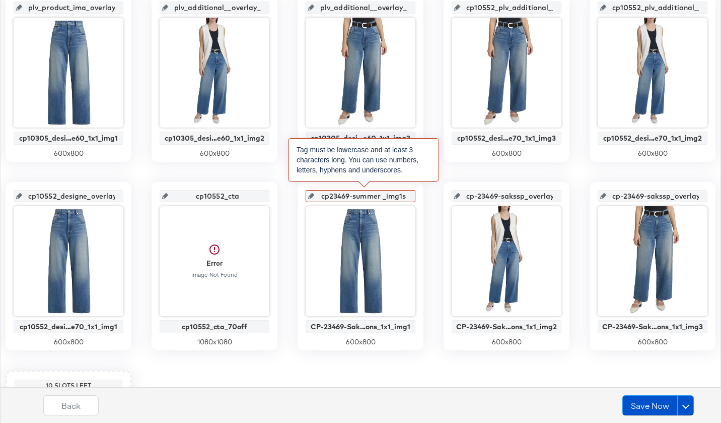
type input "cp23469-summer _img1"
click at [382, 197] on input "cp23469-summer _img1" at bounding box center [363, 191] width 99 height 27
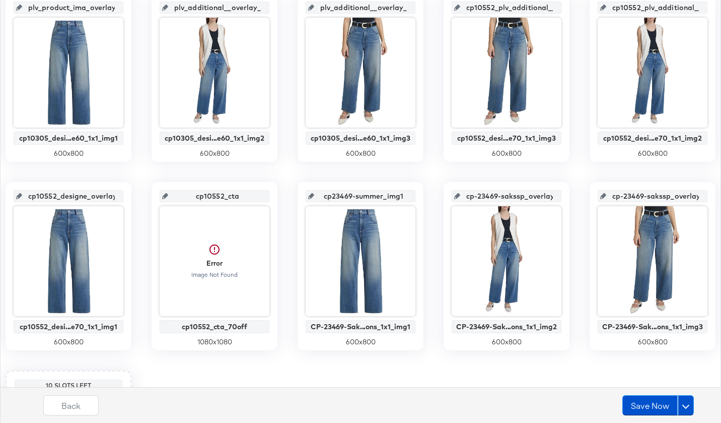
scroll to position [0, 1]
type input "cp23469-summersaks_img1"
click at [389, 198] on input "cp23469-summersaks_img1" at bounding box center [363, 191] width 99 height 27
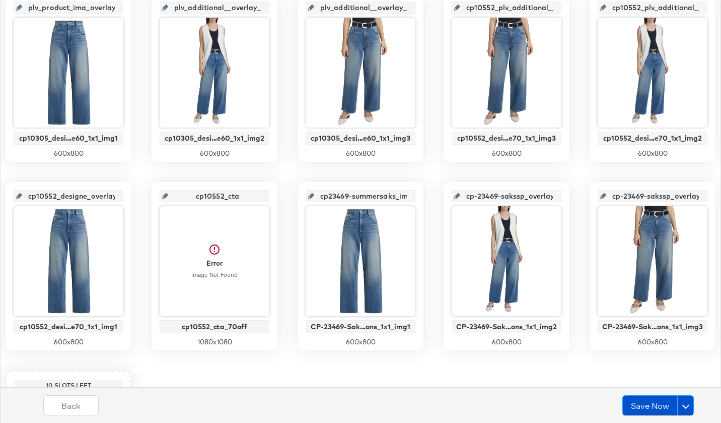
click at [490, 197] on input "cp-23469-sakssp_overlay_8" at bounding box center [509, 191] width 99 height 27
click at [572, 198] on input "cp-23469-sakssp_overlay_9" at bounding box center [655, 191] width 99 height 27
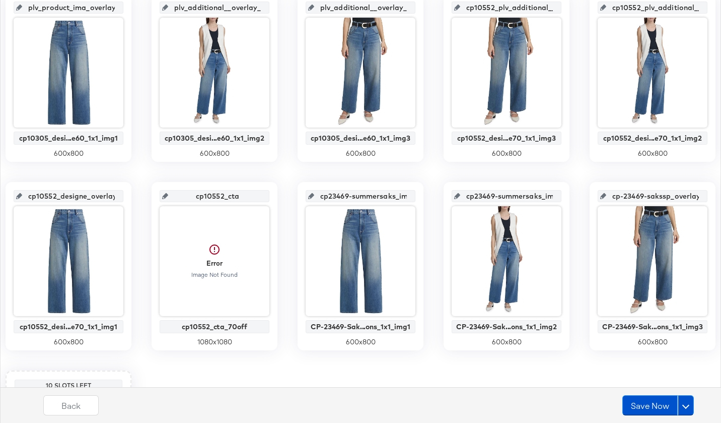
click at [572, 198] on input "cp-23469-sakssp_overlay_9" at bounding box center [655, 191] width 99 height 27
click at [568, 179] on div "plv_product_ima_overlay_1 cp10305_desi...e60_1x1_img1 600 x 800 plv_additional_…" at bounding box center [361, 265] width 710 height 545
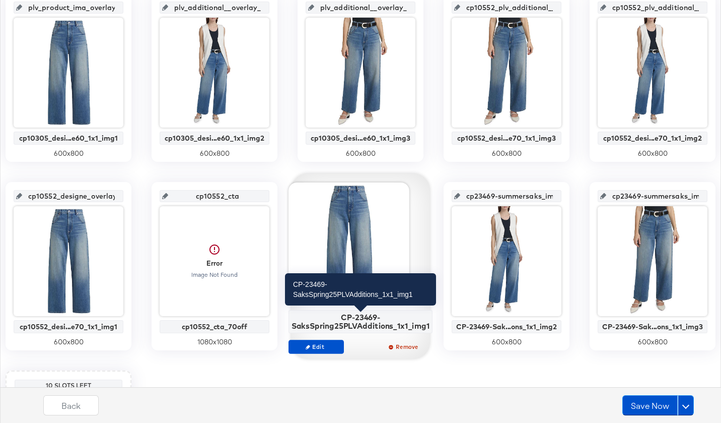
click at [363, 321] on div "CP-23469-SaksSpring25PLVAdditions_1x1_img1" at bounding box center [361, 321] width 138 height 18
copy div "CP-23469-SaksSpring25PLVAdditions_1x1_img1 Edit Remove"
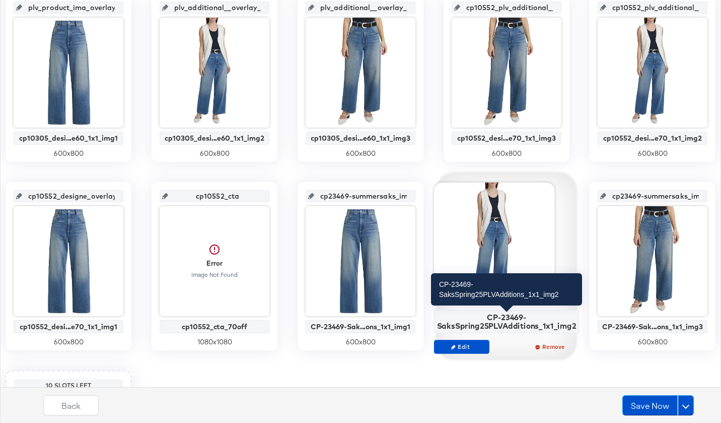
click at [508, 326] on div "CP-23469-SaksSpring25PLVAdditions_1x1_img2" at bounding box center [506, 321] width 139 height 18
copy div "CP-23469-SaksSpring25PLVAdditions_1x1_img2 Edit Remove"
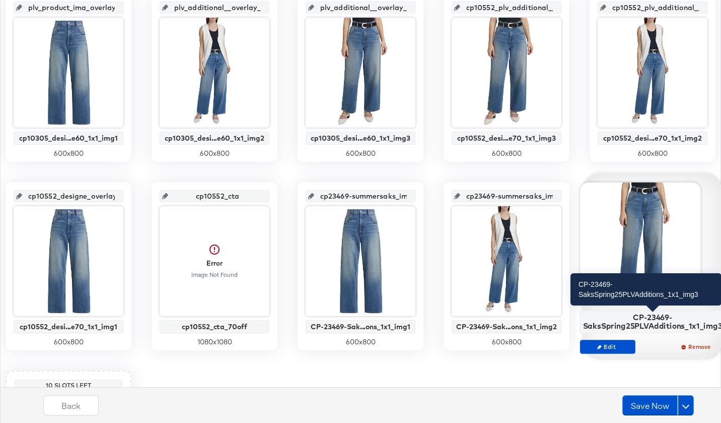
click at [572, 329] on div "CP-23469-SaksSpring25PLVAdditions_1x1_img3" at bounding box center [652, 321] width 139 height 18
copy div "CP-23469-SaksSpring25PLVAdditions_1x1_img3 Edit Remove"
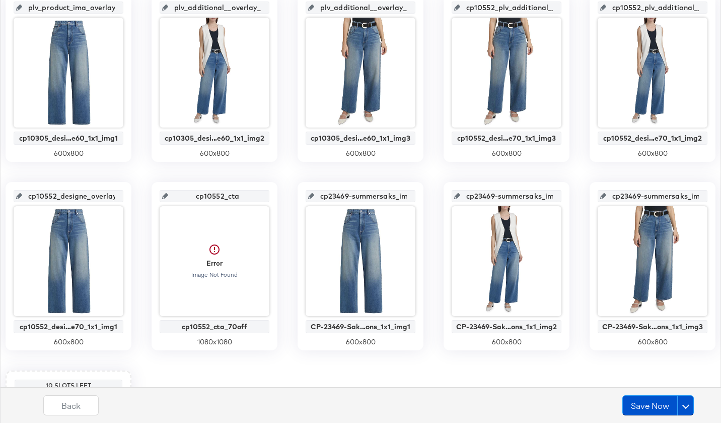
click at [497, 192] on input "cp23469-summersaks_img2" at bounding box center [509, 191] width 99 height 27
click at [572, 191] on input "cp23469-summersaks_img3" at bounding box center [655, 191] width 99 height 27
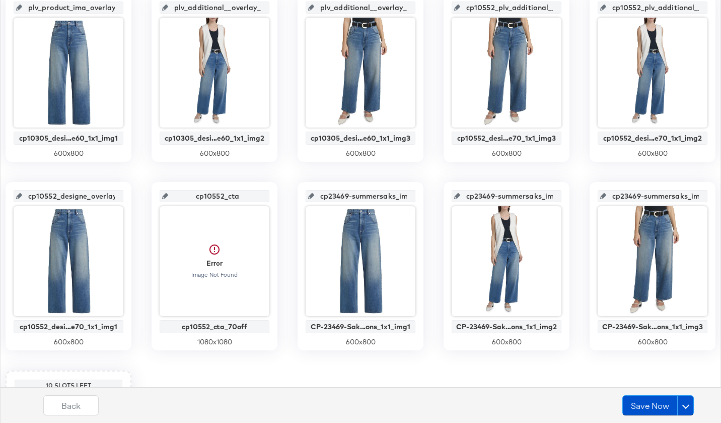
click at [572, 191] on input "cp23469-summersaks_img3" at bounding box center [655, 191] width 99 height 27
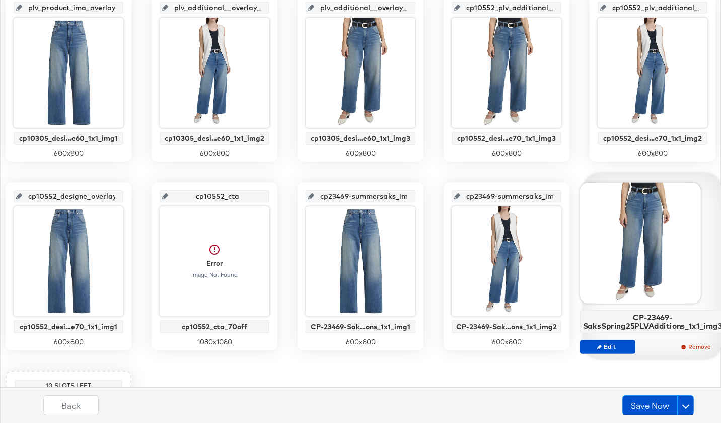
click at [362, 194] on input "cp23469-summersaks_img1" at bounding box center [363, 191] width 99 height 27
click at [572, 406] on button "Save Now" at bounding box center [649, 405] width 55 height 20
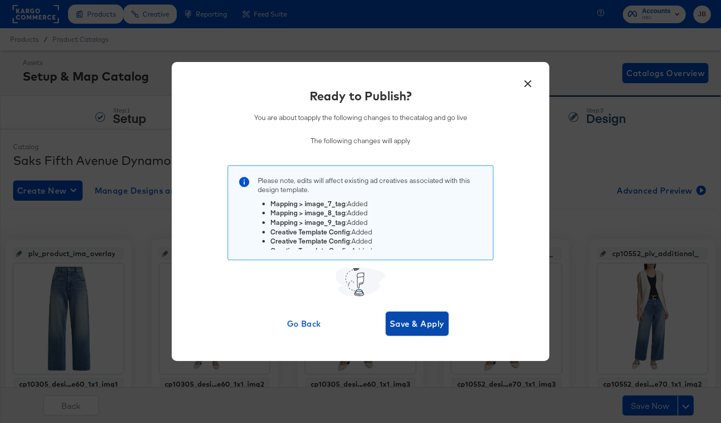
click at [418, 316] on button "Save & Apply" at bounding box center [417, 323] width 63 height 24
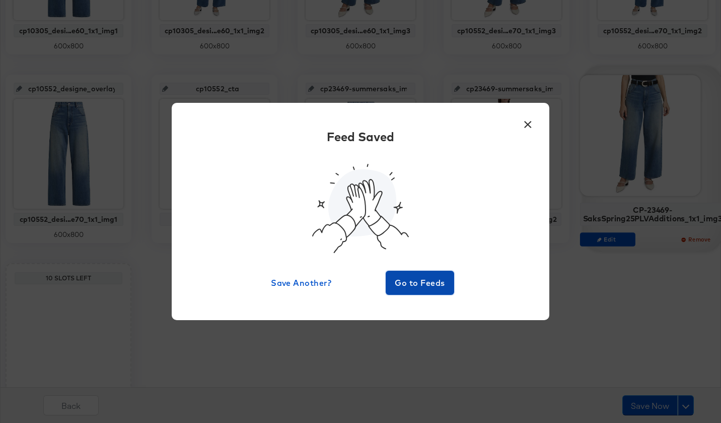
scroll to position [356, 0]
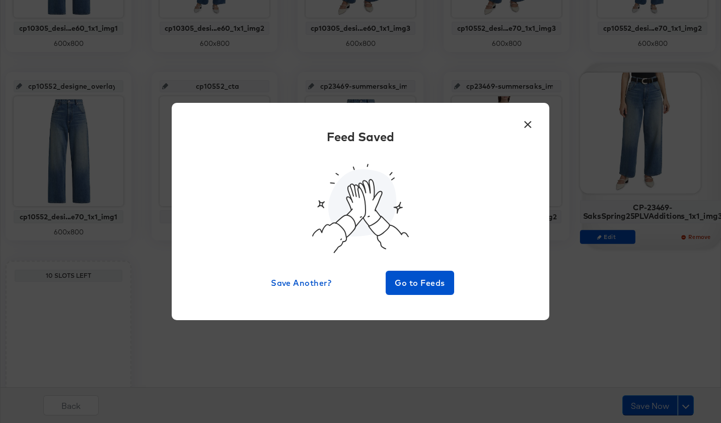
click at [521, 126] on button "×" at bounding box center [528, 122] width 18 height 18
